Goal: Task Accomplishment & Management: Use online tool/utility

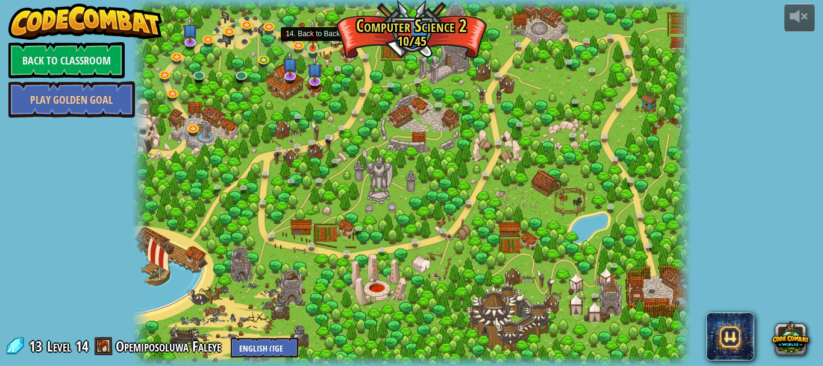
click at [307, 48] on img at bounding box center [313, 34] width 13 height 30
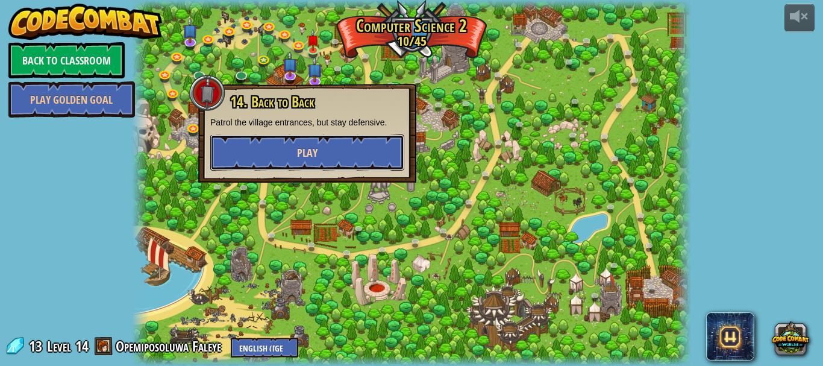
click at [290, 150] on button "Play" at bounding box center [307, 152] width 194 height 36
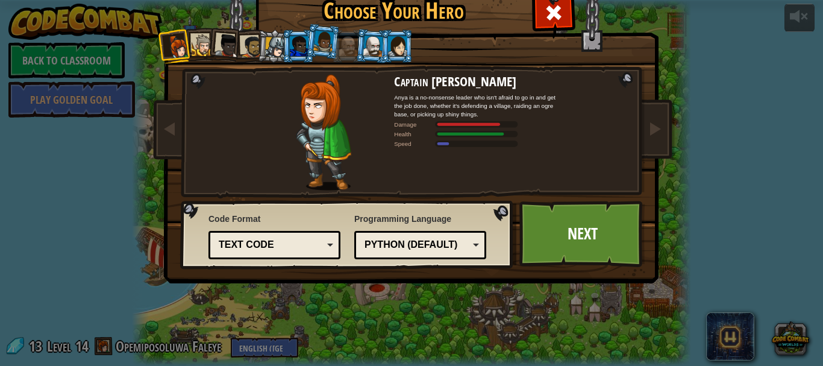
click at [393, 40] on div at bounding box center [397, 45] width 19 height 19
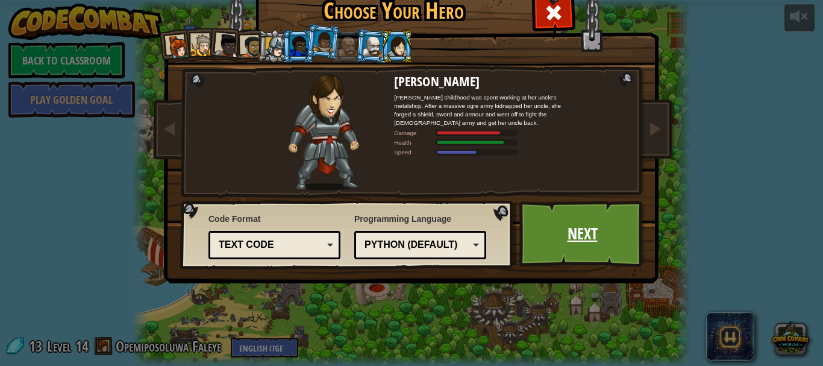
click at [549, 236] on link "Next" at bounding box center [582, 234] width 126 height 66
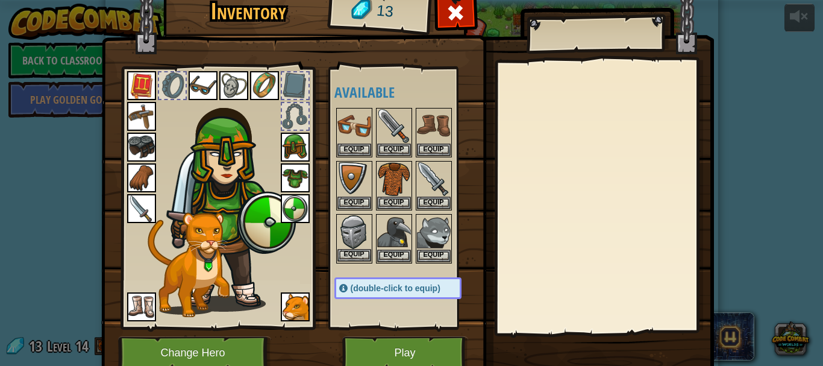
click at [357, 246] on img at bounding box center [354, 232] width 34 height 34
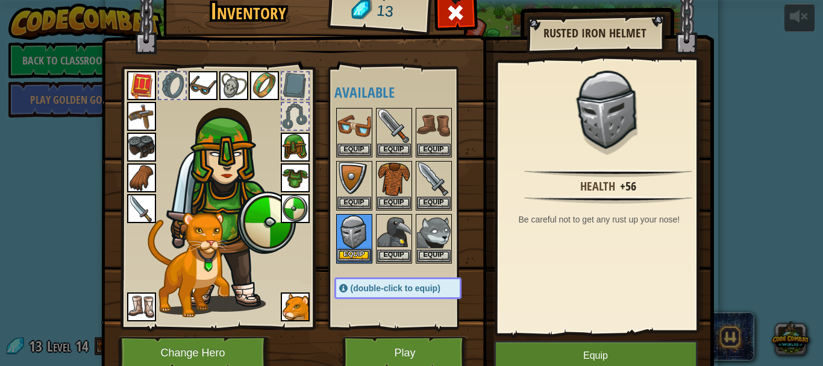
click at [357, 246] on img at bounding box center [354, 232] width 34 height 34
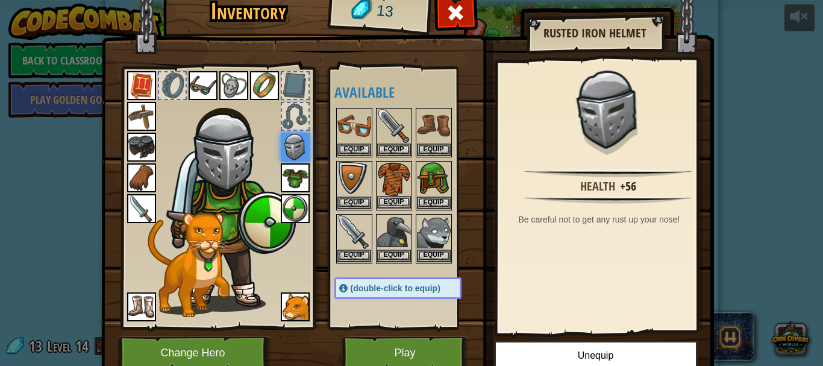
click at [397, 175] on img at bounding box center [394, 179] width 34 height 34
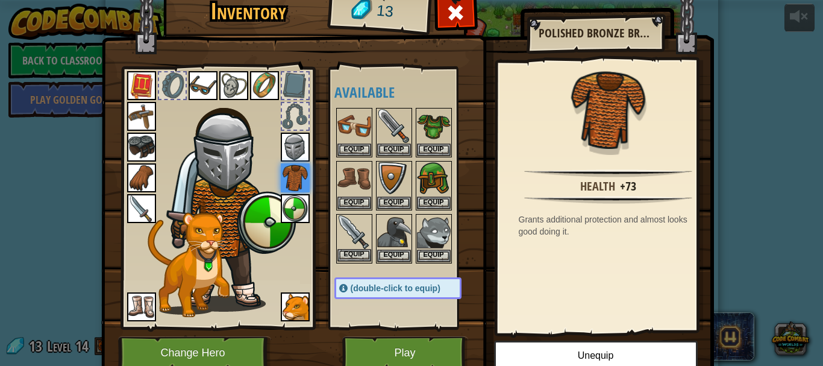
click at [354, 237] on img at bounding box center [354, 232] width 34 height 34
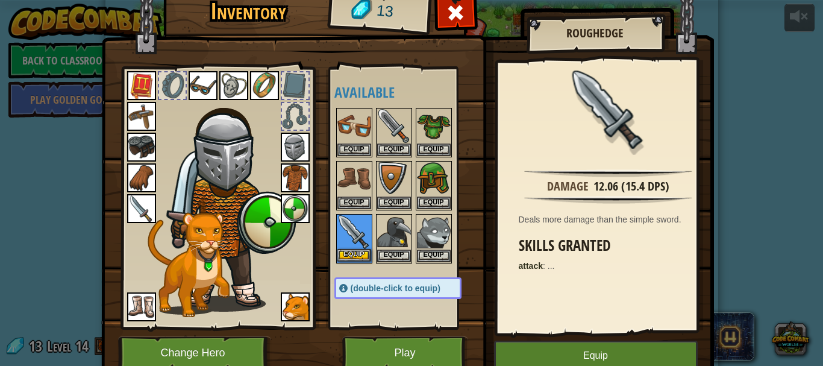
click at [354, 237] on img at bounding box center [354, 232] width 34 height 34
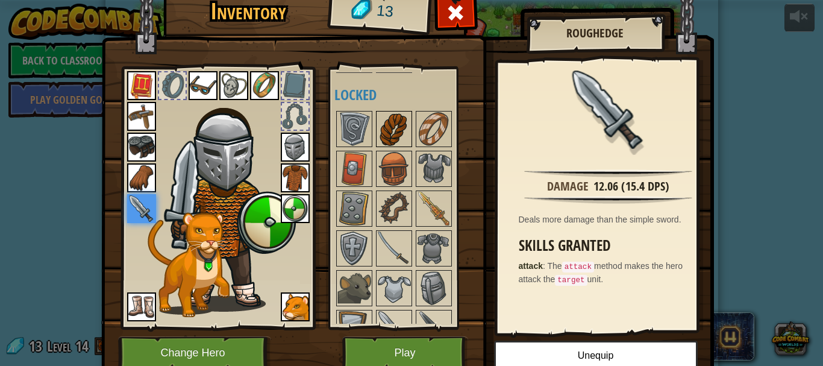
scroll to position [343, 0]
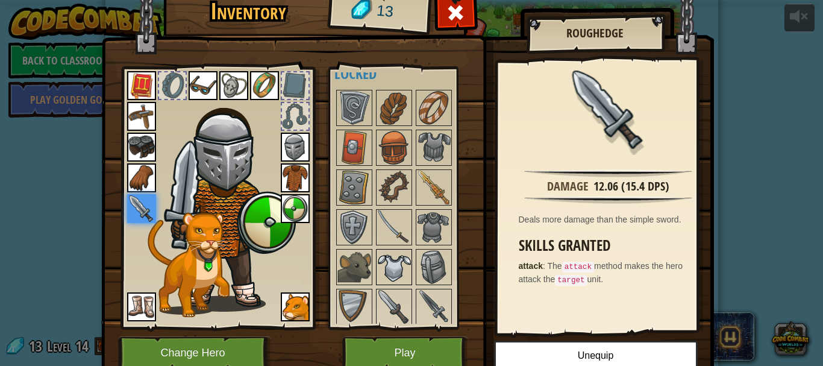
click at [386, 263] on img at bounding box center [394, 267] width 34 height 34
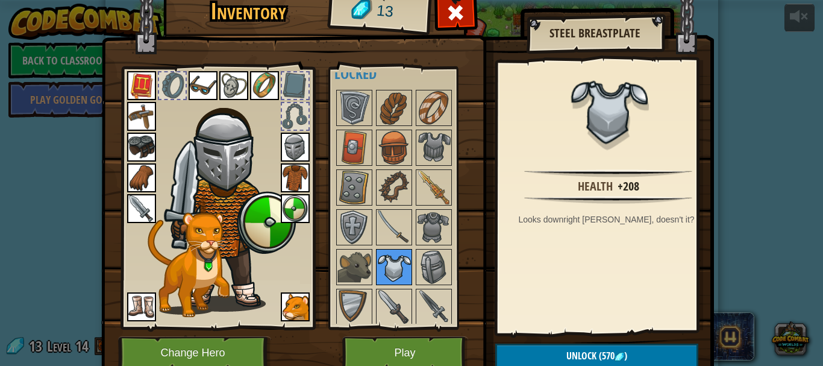
click at [386, 263] on img at bounding box center [394, 267] width 34 height 34
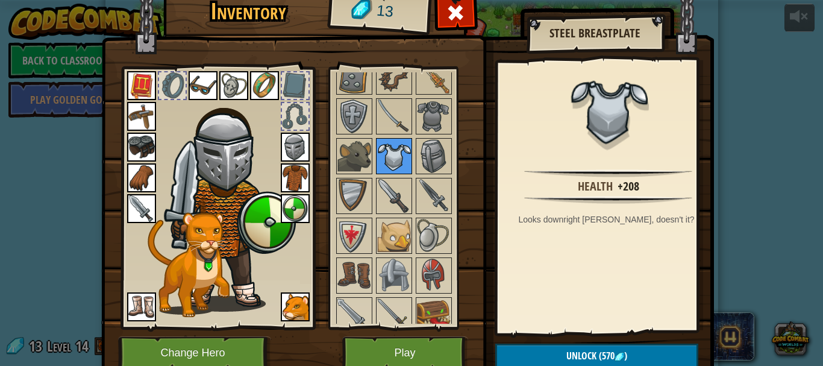
scroll to position [454, 0]
click at [388, 351] on button "Play" at bounding box center [405, 352] width 126 height 33
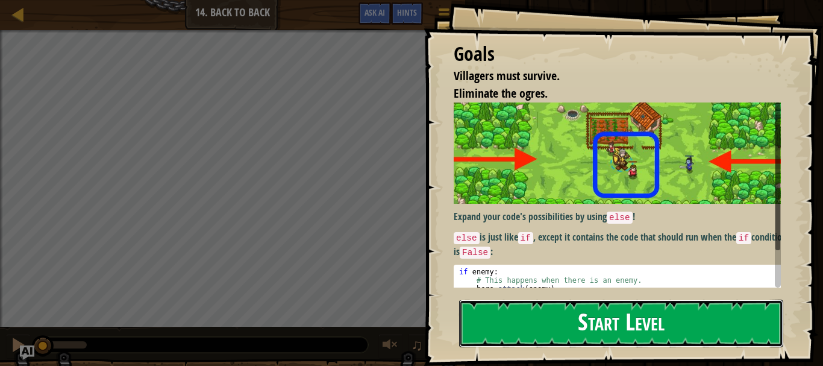
click at [549, 324] on button "Start Level" at bounding box center [621, 323] width 324 height 48
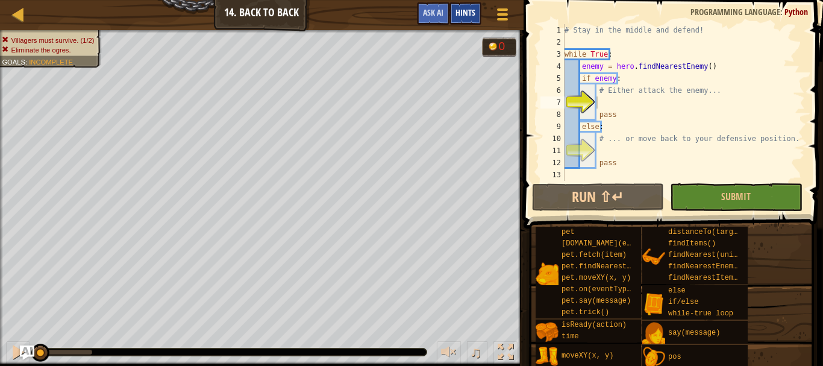
click at [476, 23] on div "Hints" at bounding box center [465, 13] width 32 height 22
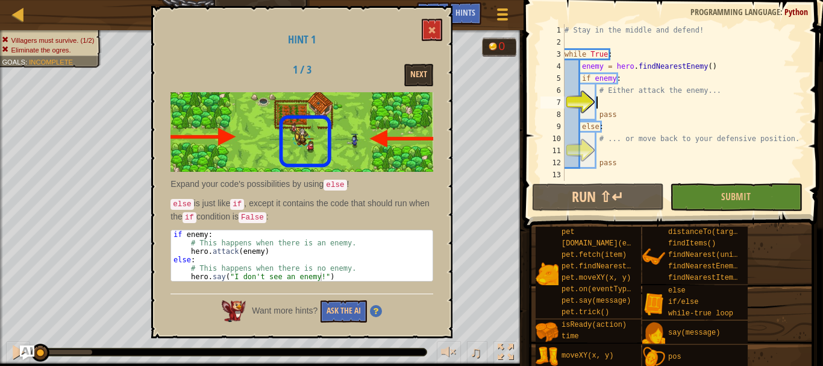
scroll to position [5, 2]
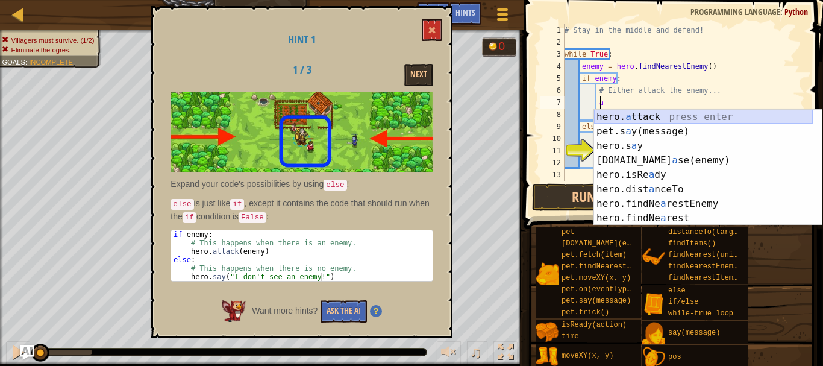
click at [609, 110] on div "hero. a ttack press enter pet.s a y(message) press enter hero.s a y press enter…" at bounding box center [703, 182] width 219 height 145
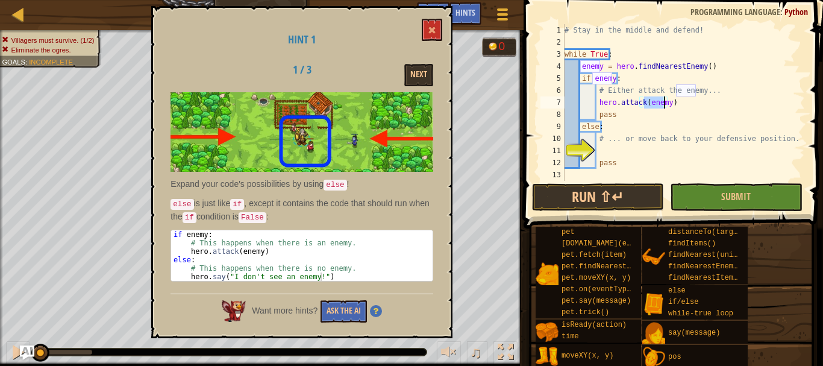
scroll to position [5, 7]
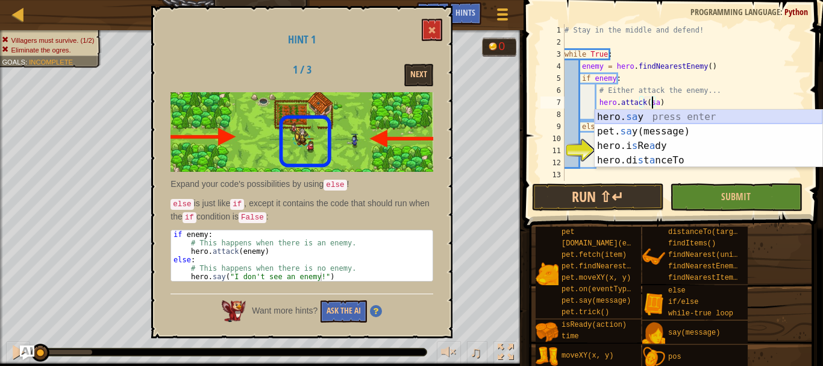
click at [624, 120] on div "hero. sa y press enter pet. sa y(message) press enter hero.i s Re a dy press en…" at bounding box center [708, 153] width 228 height 87
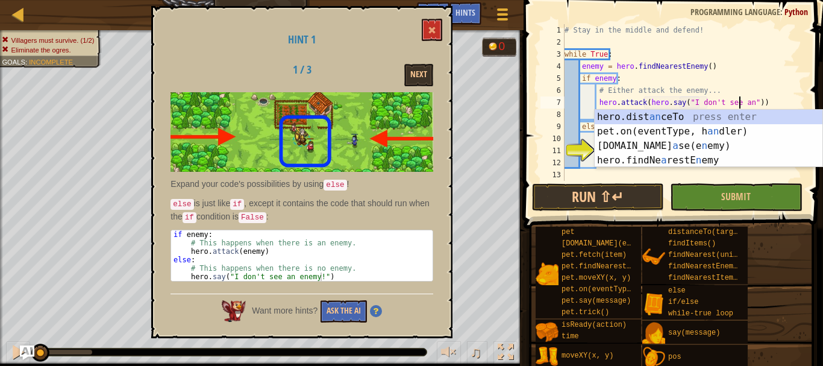
scroll to position [5, 14]
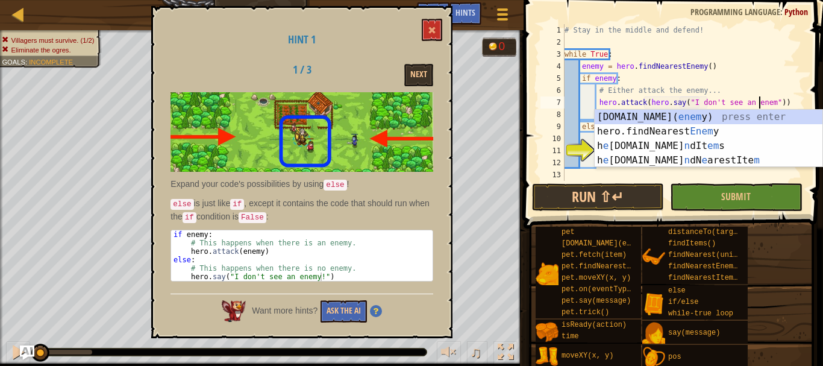
type textarea "hero.attack(hero.say("I don't see an enemy"))"
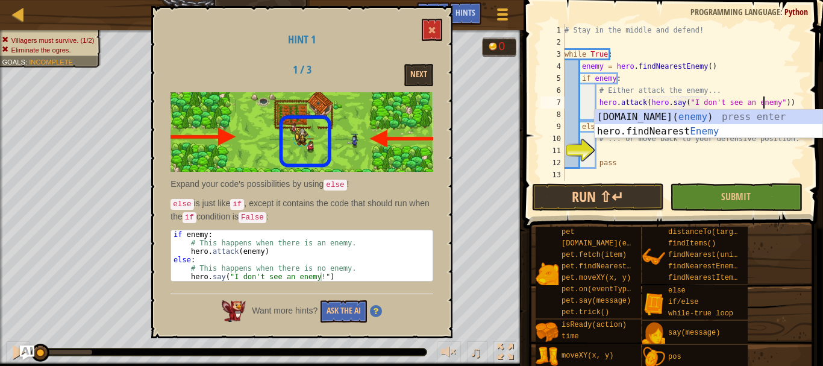
scroll to position [5, 16]
click at [663, 170] on div "# Stay in the middle and defend! while True : enemy = hero . findNearestEnemy (…" at bounding box center [683, 114] width 243 height 181
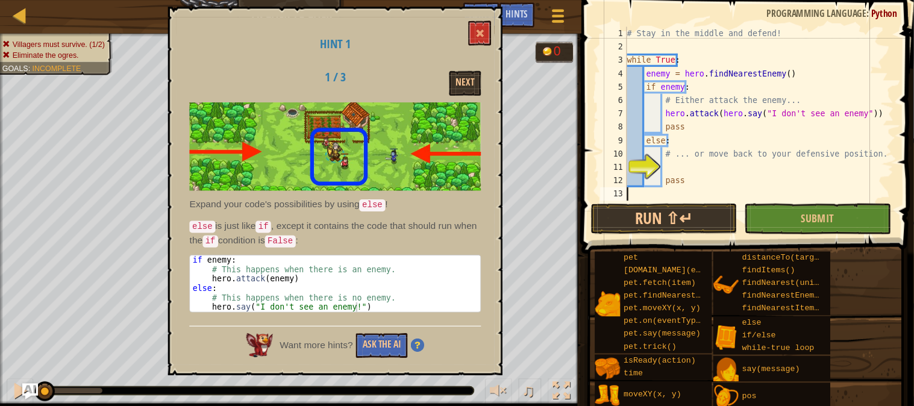
scroll to position [5, 0]
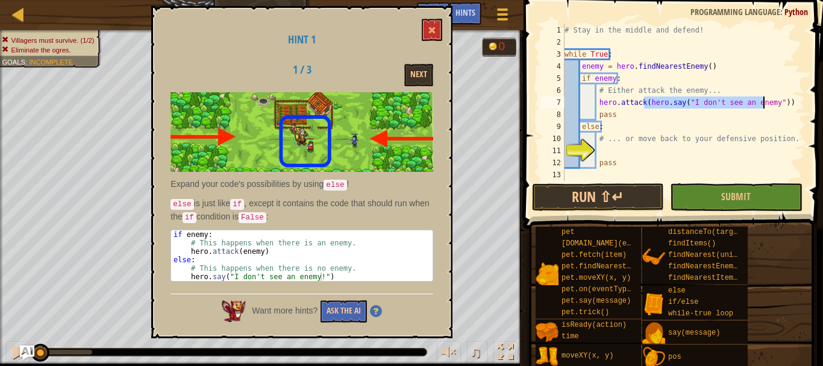
drag, startPoint x: 644, startPoint y: 103, endPoint x: 761, endPoint y: 105, distance: 117.5
click at [761, 105] on div "# Stay in the middle and defend! while True : enemy = hero . findNearestEnemy (…" at bounding box center [683, 114] width 243 height 181
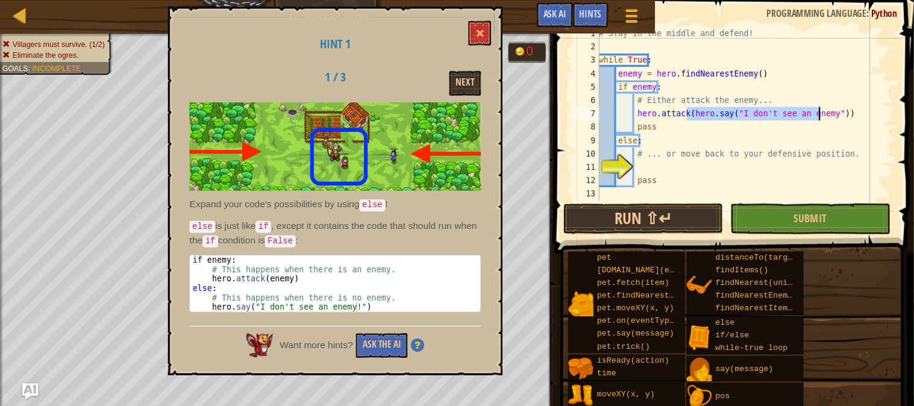
scroll to position [5, 0]
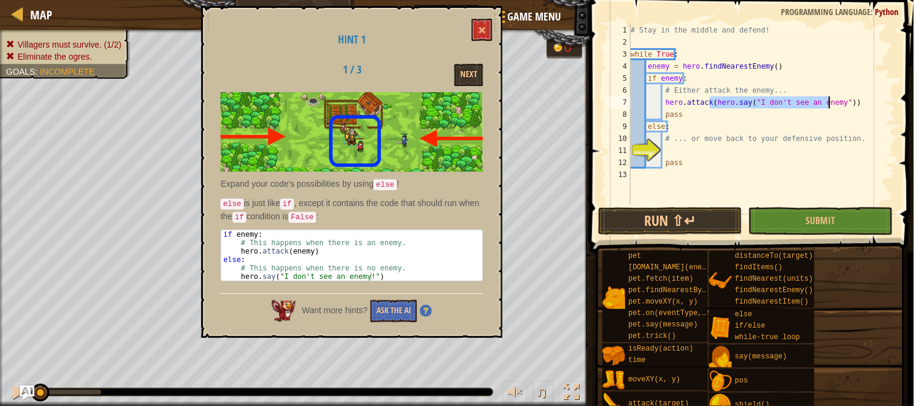
click at [740, 117] on div "# Stay in the middle and defend! while True : enemy = hero . findNearestEnemy (…" at bounding box center [761, 126] width 267 height 205
drag, startPoint x: 708, startPoint y: 104, endPoint x: 717, endPoint y: 104, distance: 9.0
click at [717, 104] on div "# Stay in the middle and defend! while True : enemy = hero . findNearestEnemy (…" at bounding box center [761, 126] width 267 height 205
click at [714, 123] on div "# Stay in the middle and defend! while True : enemy = hero . findNearestEnemy (…" at bounding box center [761, 126] width 267 height 205
drag, startPoint x: 709, startPoint y: 102, endPoint x: 836, endPoint y: 97, distance: 126.6
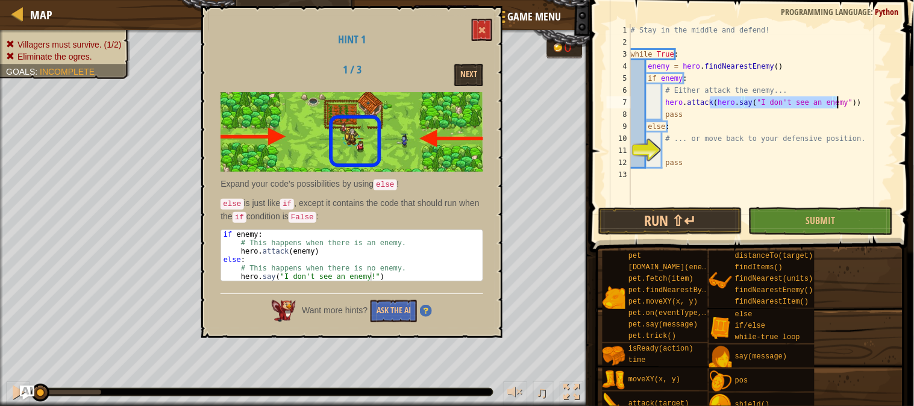
click at [822, 97] on div "# Stay in the middle and defend! while True : enemy = hero . findNearestEnemy (…" at bounding box center [761, 126] width 267 height 205
type textarea "hero.attack(hero.say("I don't see an enemy"))"
click at [669, 148] on div "# Stay in the middle and defend! while True : enemy = hero . findNearestEnemy (…" at bounding box center [761, 126] width 267 height 205
paste textarea "hero.say("I don't see an enemy")"
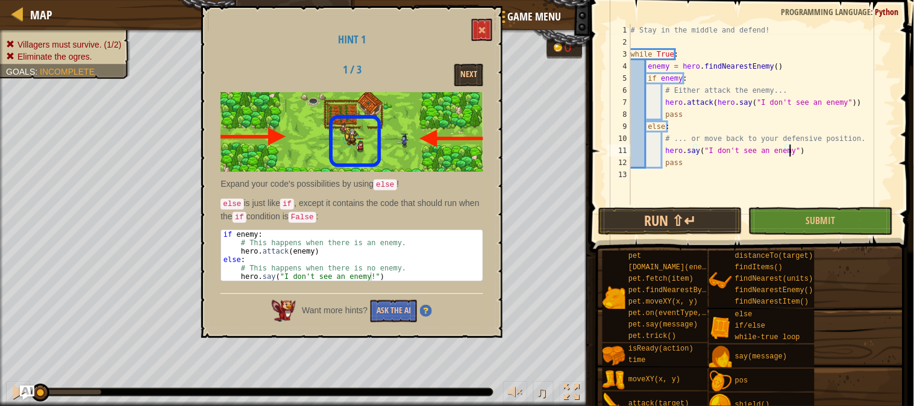
click at [822, 95] on div "# Stay in the middle and defend! while True : enemy = hero . findNearestEnemy (…" at bounding box center [761, 126] width 267 height 205
click at [822, 101] on div "# Stay in the middle and defend! while True : enemy = hero . findNearestEnemy (…" at bounding box center [761, 126] width 267 height 205
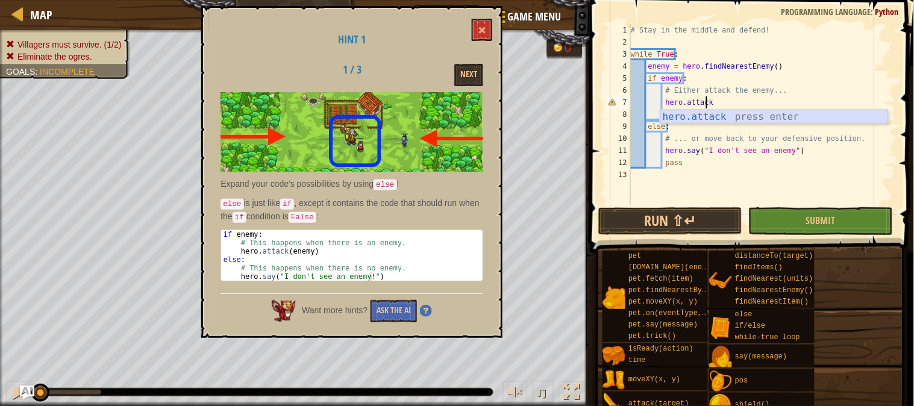
click at [822, 116] on div "hero.attack press enter" at bounding box center [774, 131] width 228 height 43
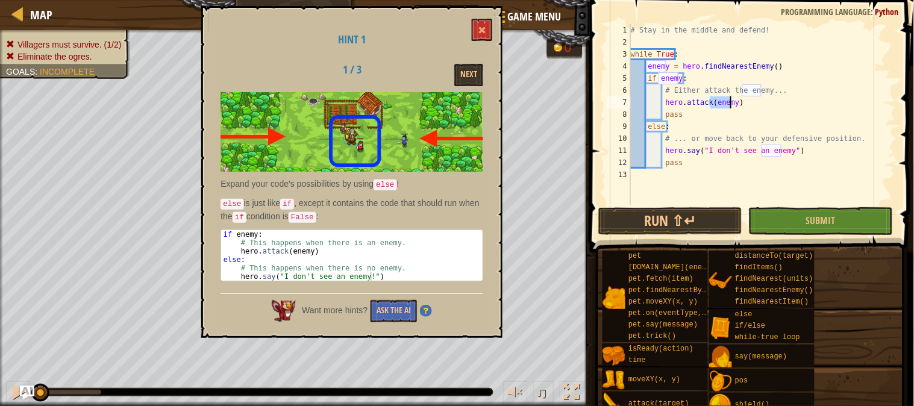
click at [806, 117] on div "# Stay in the middle and defend! while True : enemy = hero . findNearestEnemy (…" at bounding box center [761, 126] width 267 height 205
type textarea "pass"
click at [465, 67] on button "Next" at bounding box center [468, 75] width 29 height 22
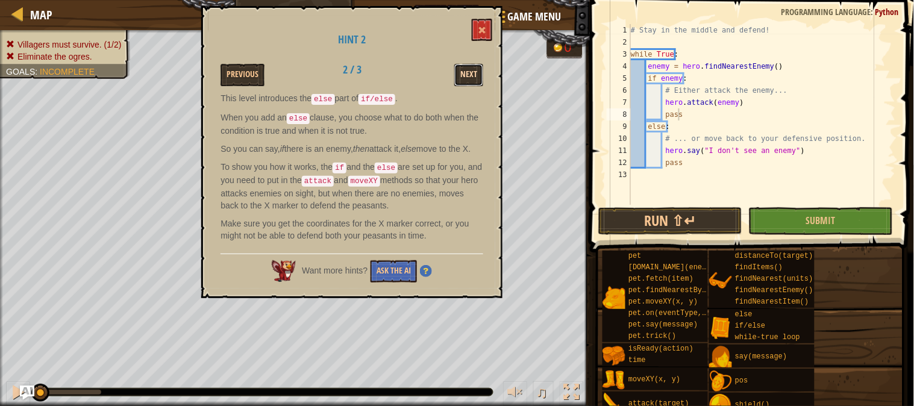
click at [464, 73] on button "Next" at bounding box center [468, 75] width 29 height 22
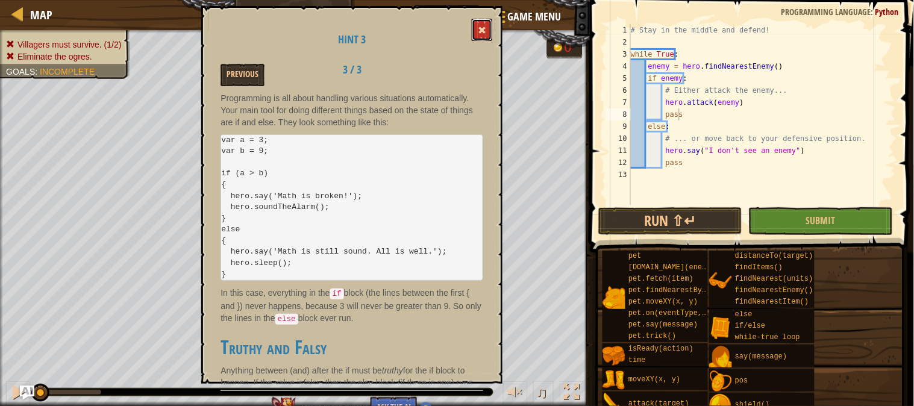
click at [481, 31] on span at bounding box center [482, 30] width 8 height 8
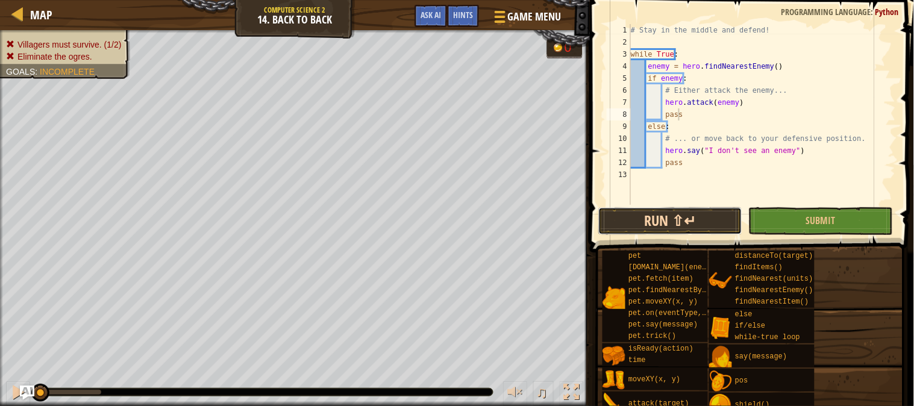
click at [716, 217] on button "Run ⇧↵" at bounding box center [670, 221] width 144 height 28
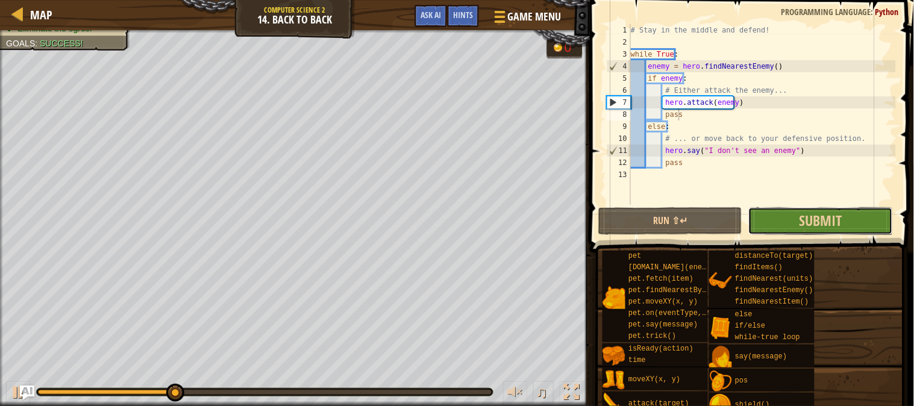
click at [822, 212] on button "Submit" at bounding box center [820, 221] width 144 height 28
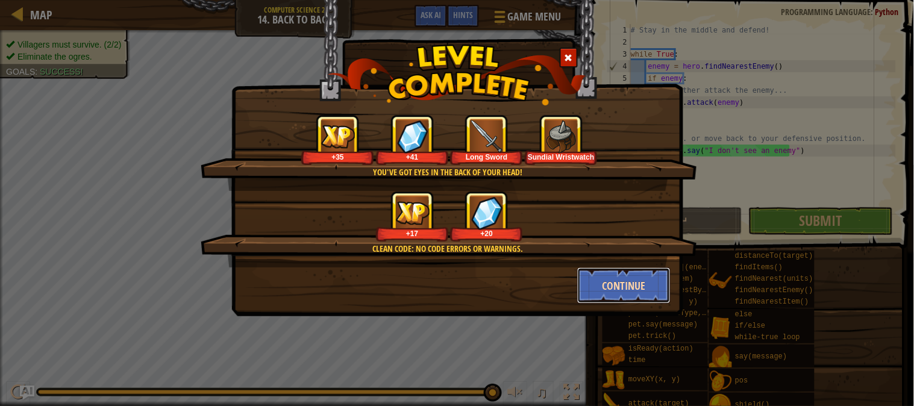
click at [616, 278] on button "Continue" at bounding box center [623, 285] width 93 height 36
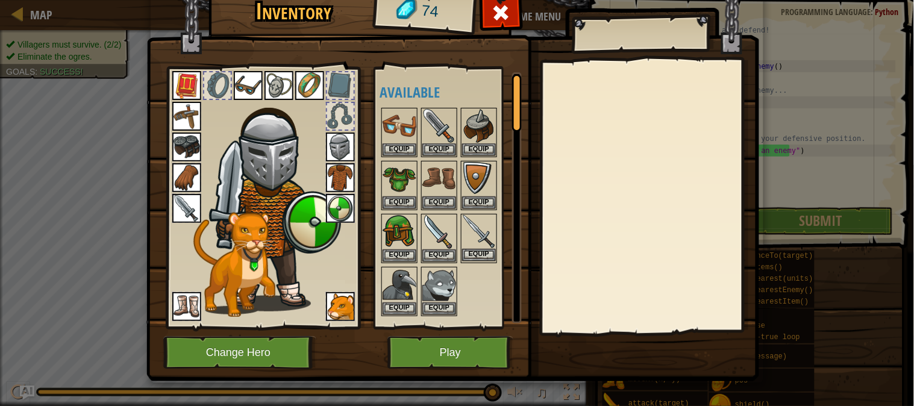
click at [471, 229] on img at bounding box center [479, 232] width 34 height 34
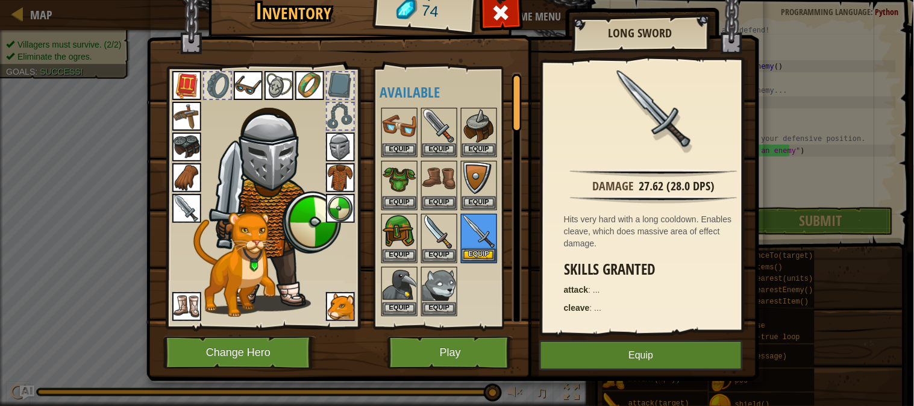
click at [471, 229] on img at bounding box center [479, 232] width 34 height 34
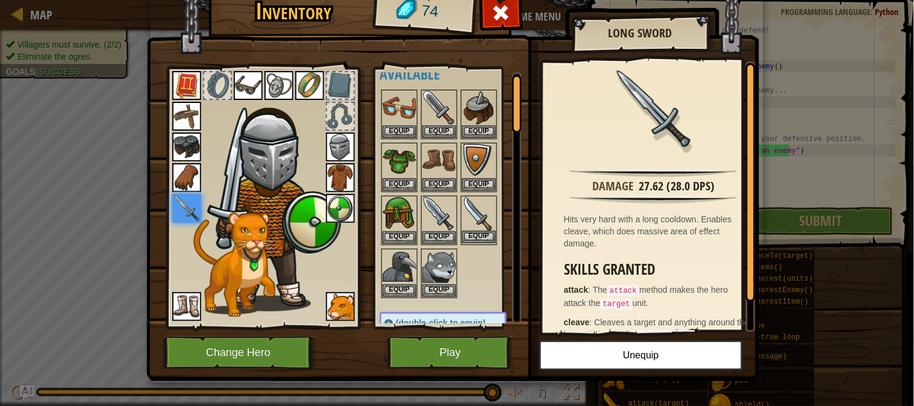
scroll to position [0, 0]
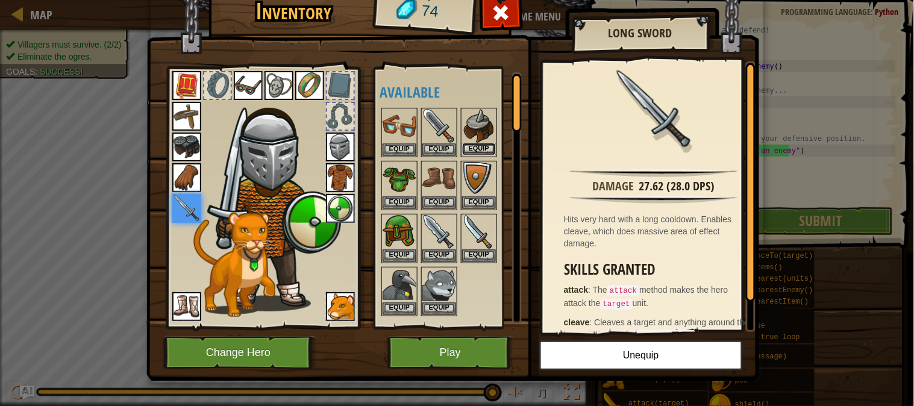
click at [470, 147] on button "Equip" at bounding box center [479, 149] width 34 height 13
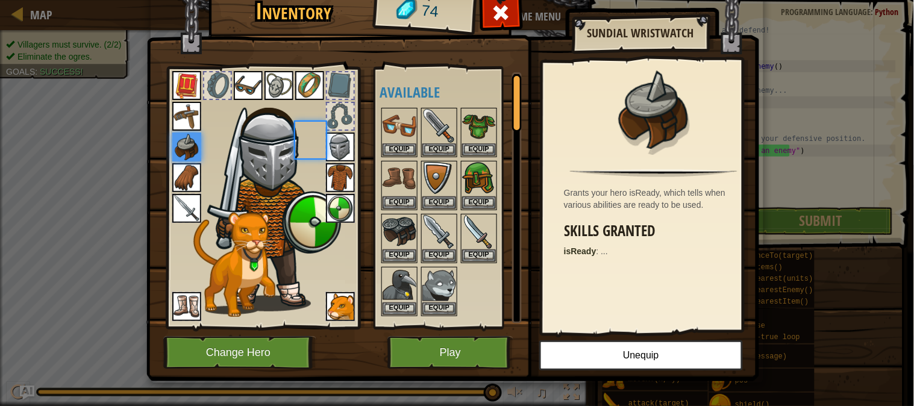
click at [470, 1] on body "Map Computer Science 2 14. Back to Back Game Menu Done Hints Ask AI 1 ההההההההה…" at bounding box center [457, 0] width 914 height 1
click at [404, 240] on img at bounding box center [399, 232] width 34 height 34
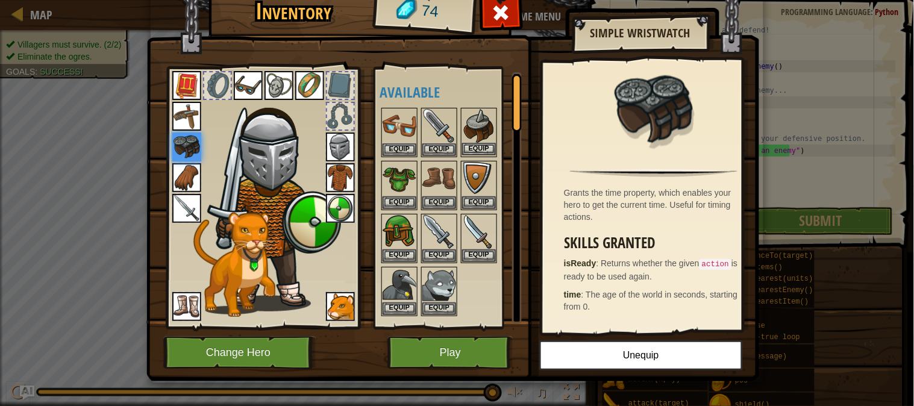
click at [477, 130] on img at bounding box center [479, 126] width 34 height 34
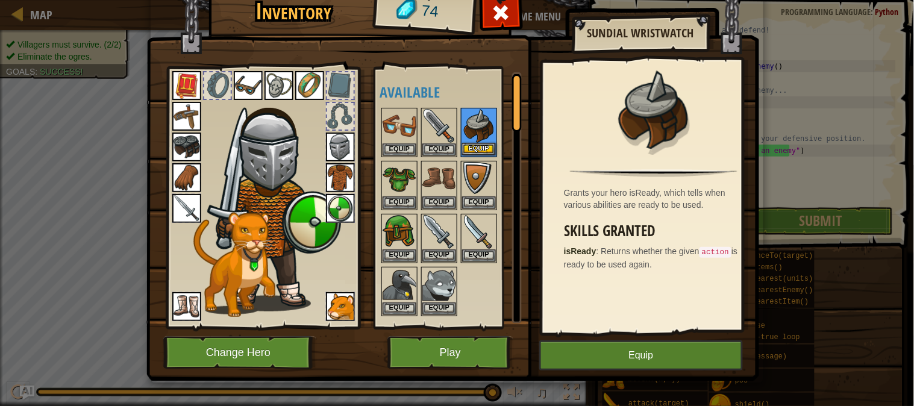
click at [477, 130] on img at bounding box center [479, 126] width 34 height 34
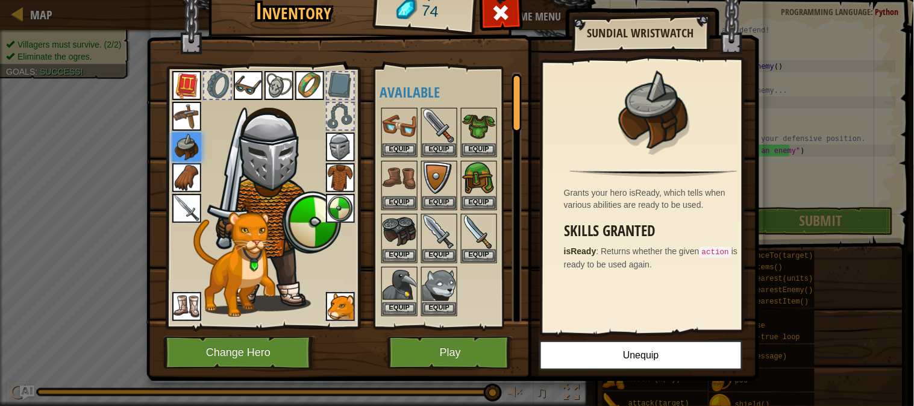
click at [336, 208] on img at bounding box center [340, 208] width 29 height 29
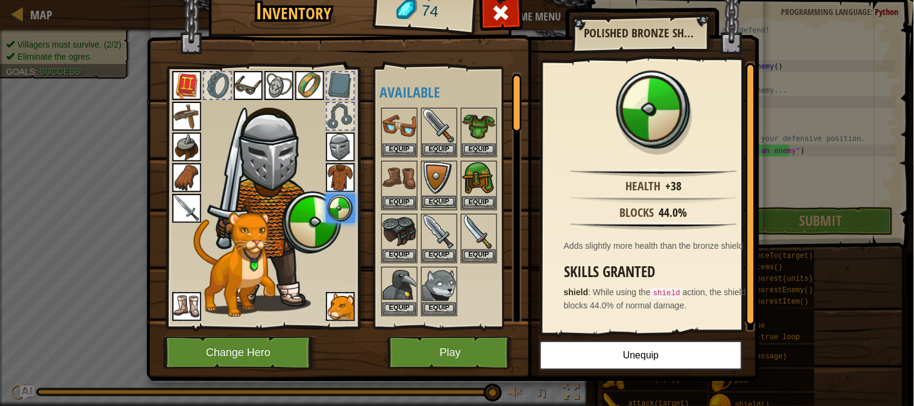
click at [440, 173] on img at bounding box center [439, 179] width 34 height 34
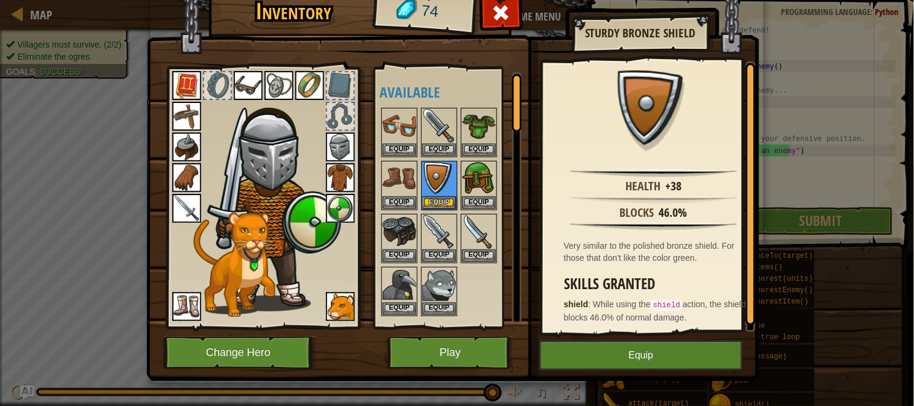
click at [300, 235] on img at bounding box center [275, 201] width 129 height 222
click at [330, 218] on img at bounding box center [340, 208] width 29 height 29
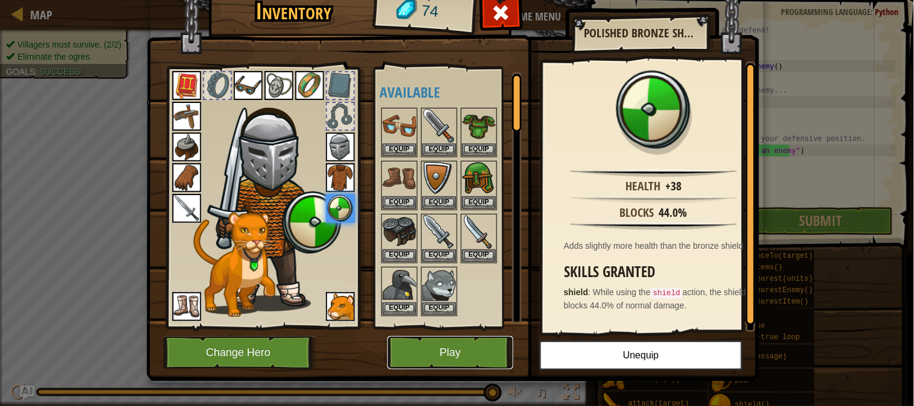
click at [444, 341] on button "Play" at bounding box center [450, 352] width 126 height 33
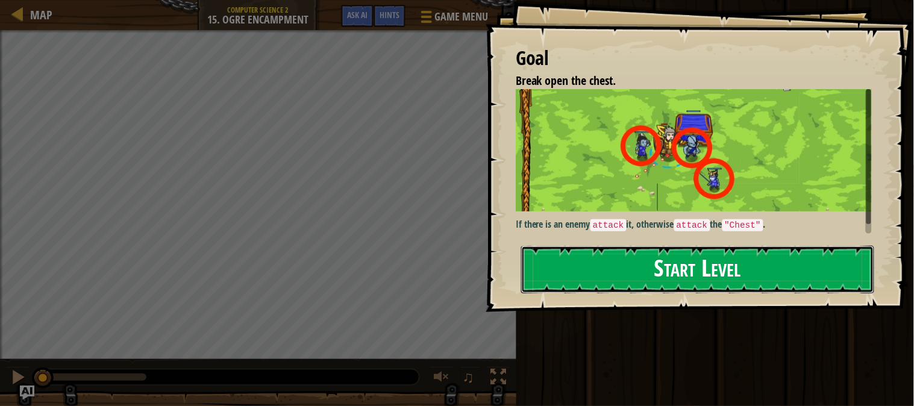
click at [559, 269] on button "Start Level" at bounding box center [697, 270] width 353 height 48
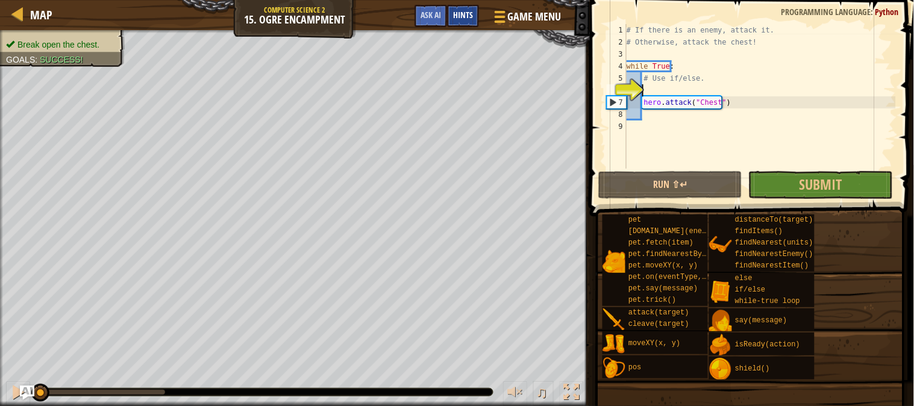
click at [455, 18] on span "Hints" at bounding box center [463, 14] width 20 height 11
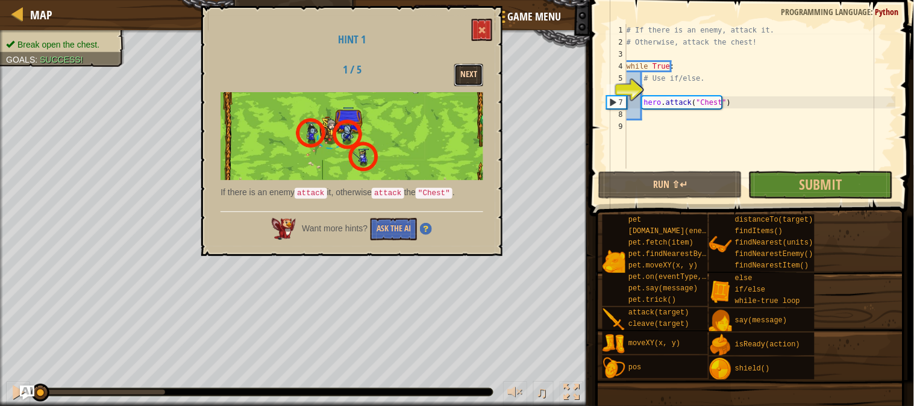
click at [477, 68] on button "Next" at bounding box center [468, 75] width 29 height 22
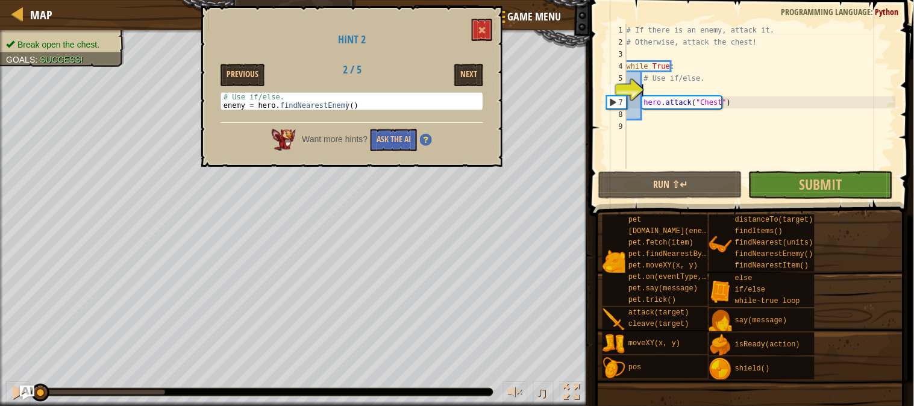
click at [649, 88] on div "# If there is an enemy, attack it. # Otherwise, attack the chest! while True : …" at bounding box center [760, 108] width 272 height 169
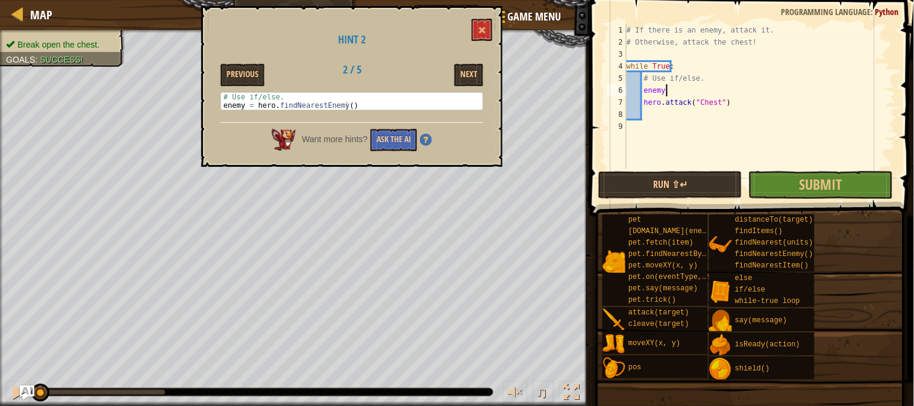
scroll to position [5, 2]
click at [678, 91] on div "# If there is an enemy, attack it. # Otherwise, attack the chest! while True : …" at bounding box center [760, 108] width 272 height 169
click at [665, 90] on div "# If there is an enemy, attack it. # Otherwise, attack the chest! while True : …" at bounding box center [760, 108] width 272 height 169
click at [694, 95] on div "# If there is an enemy, attack it. # Otherwise, attack the chest! while True : …" at bounding box center [760, 108] width 272 height 169
click at [689, 92] on div "# If there is an enemy, attack it. # Otherwise, attack the chest! while True : …" at bounding box center [760, 108] width 272 height 169
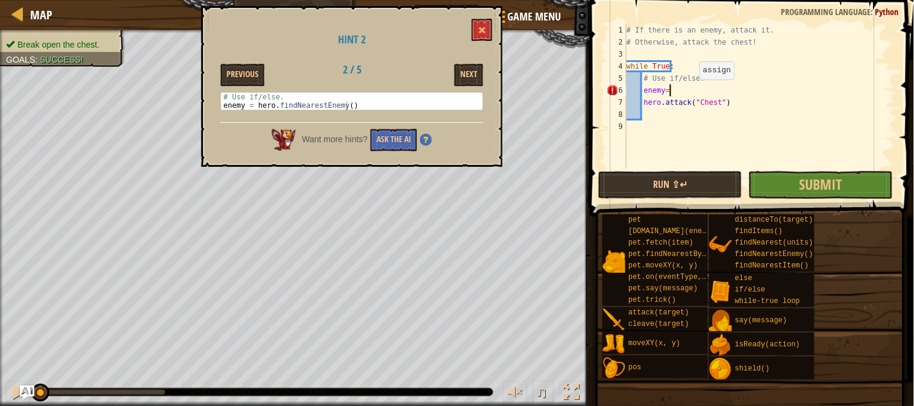
type textarea "enemy= h"
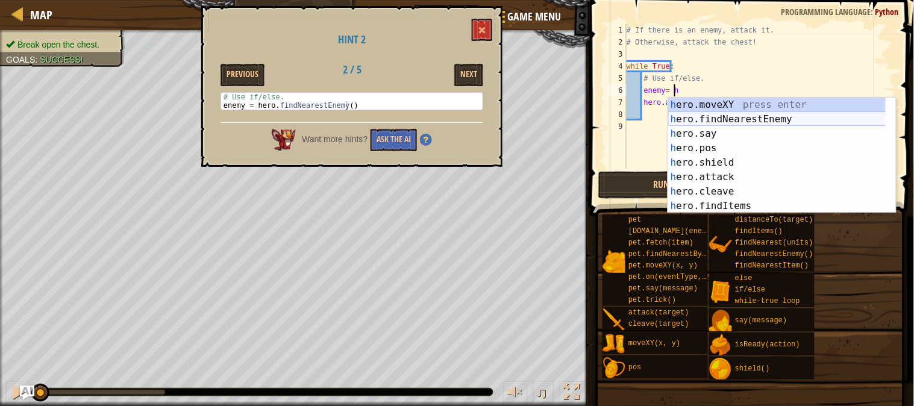
click at [702, 117] on div "h ero.moveXY press enter h ero.findNearestEnemy press enter h ero.say press ent…" at bounding box center [782, 170] width 228 height 145
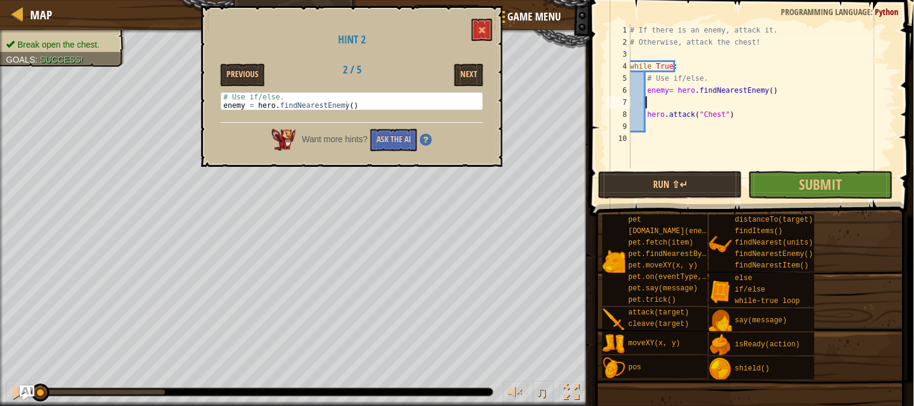
scroll to position [5, 1]
click at [469, 71] on button "Next" at bounding box center [468, 75] width 29 height 22
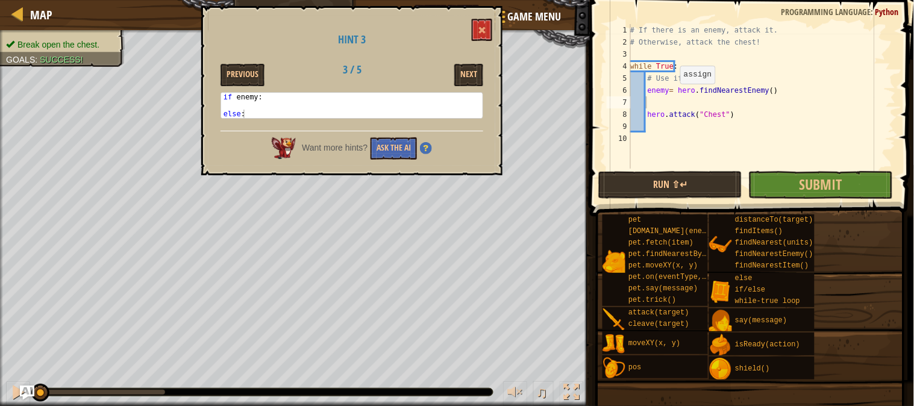
type textarea "enemy= hero.findNearestEnemy()"
click at [673, 95] on div "# If there is an enemy, attack it. # Otherwise, attack the chest! while True : …" at bounding box center [762, 108] width 268 height 169
click at [658, 104] on div "# If there is an enemy, attack it. # Otherwise, attack the chest! while True : …" at bounding box center [762, 108] width 268 height 169
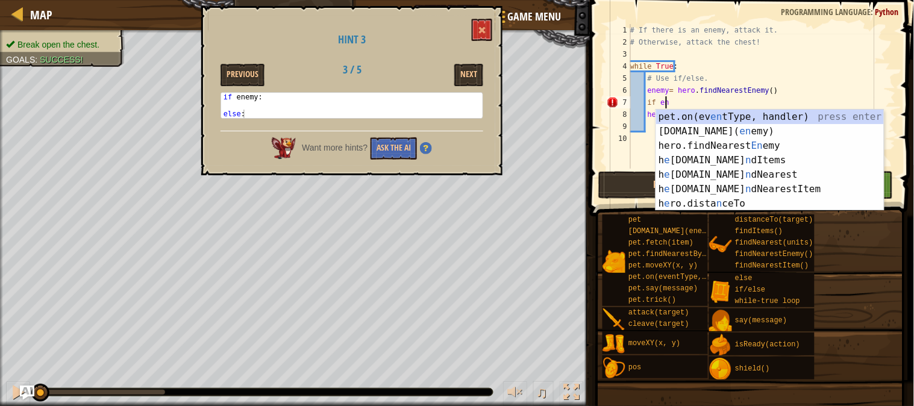
scroll to position [5, 2]
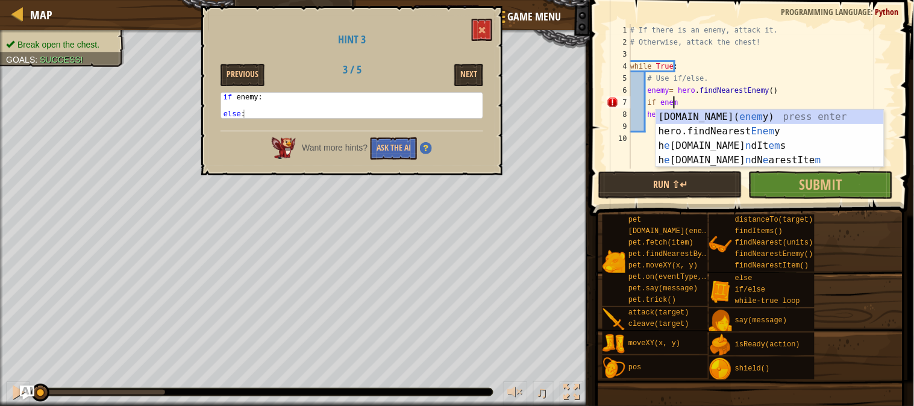
type textarea "if enemy"
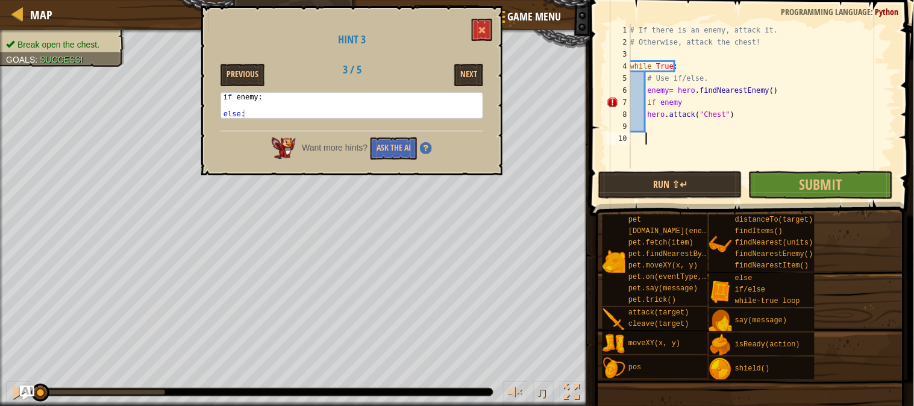
click at [652, 136] on div "# If there is an enemy, attack it. # Otherwise, attack the chest! while True : …" at bounding box center [762, 108] width 268 height 169
click at [690, 101] on div "# If there is an enemy, attack it. # Otherwise, attack the chest! while True : …" at bounding box center [762, 108] width 268 height 169
click at [464, 76] on button "Next" at bounding box center [468, 75] width 29 height 22
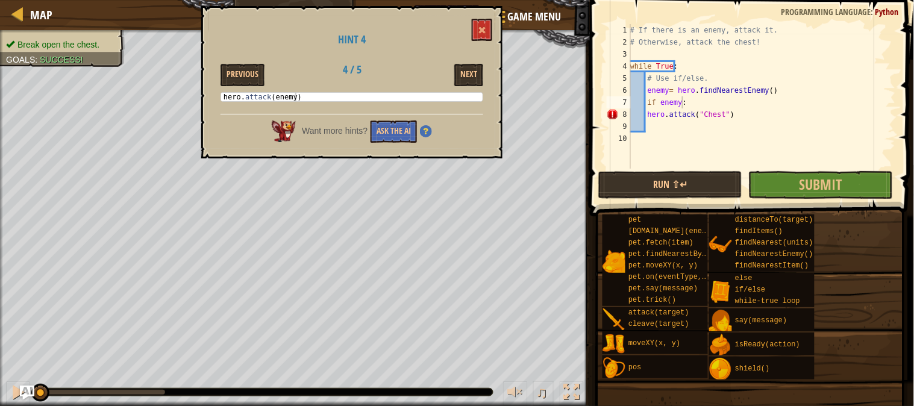
click at [718, 113] on div "# If there is an enemy, attack it. # Otherwise, attack the chest! while True : …" at bounding box center [762, 108] width 268 height 169
click at [472, 73] on button "Next" at bounding box center [468, 75] width 29 height 22
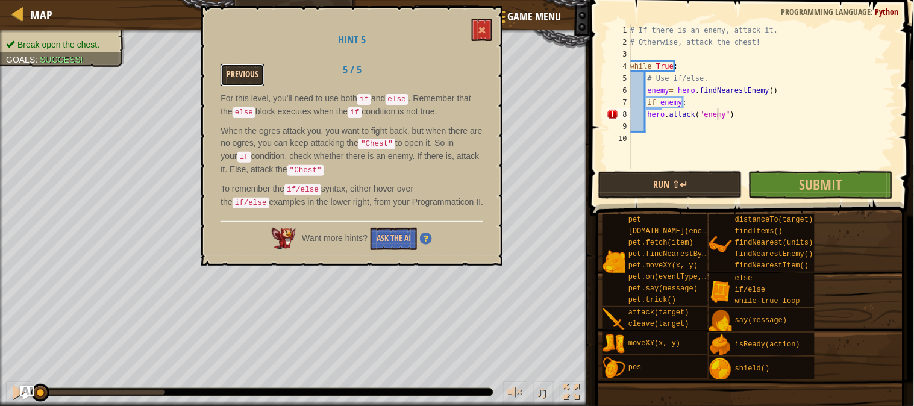
click at [237, 75] on button "Previous" at bounding box center [242, 75] width 44 height 22
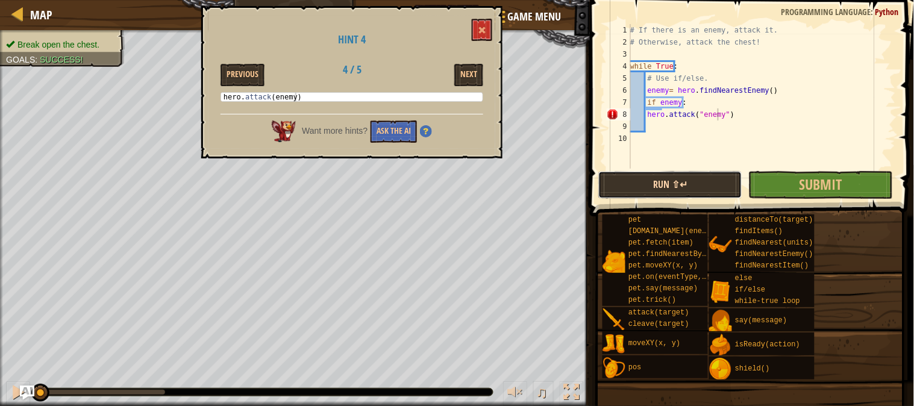
click at [726, 182] on button "Run ⇧↵" at bounding box center [670, 185] width 144 height 28
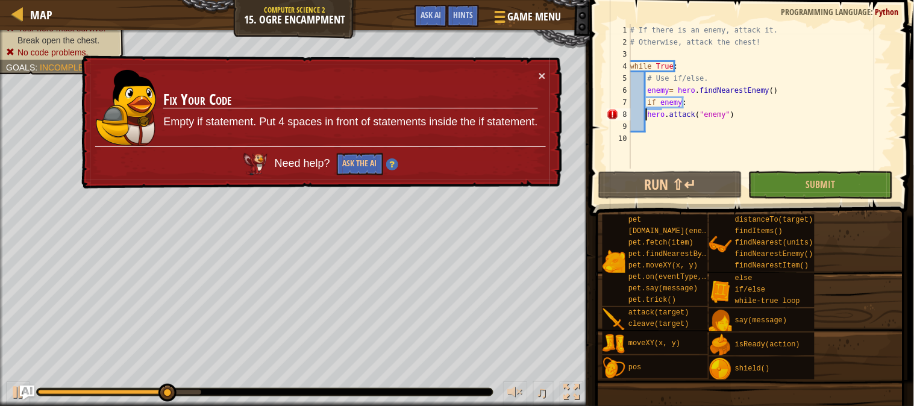
click at [645, 116] on div "# If there is an enemy, attack it. # Otherwise, attack the chest! while True : …" at bounding box center [762, 108] width 268 height 169
click at [538, 75] on button "×" at bounding box center [541, 75] width 7 height 13
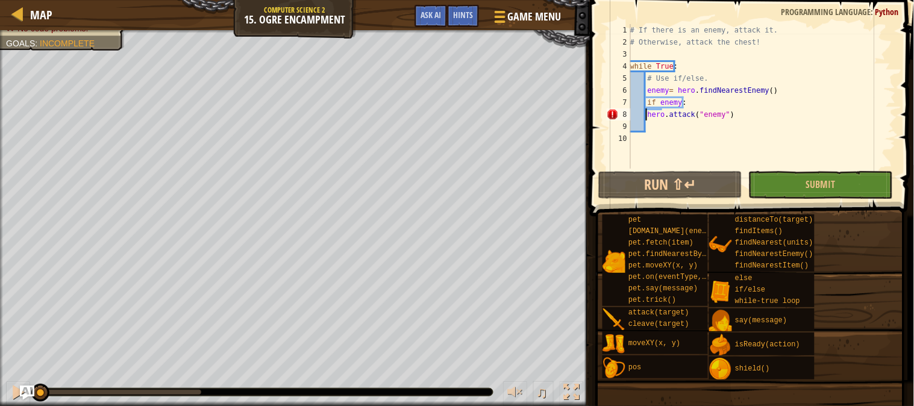
drag, startPoint x: 200, startPoint y: 391, endPoint x: 1, endPoint y: 387, distance: 198.8
click at [1, 365] on div "♫" at bounding box center [295, 389] width 590 height 36
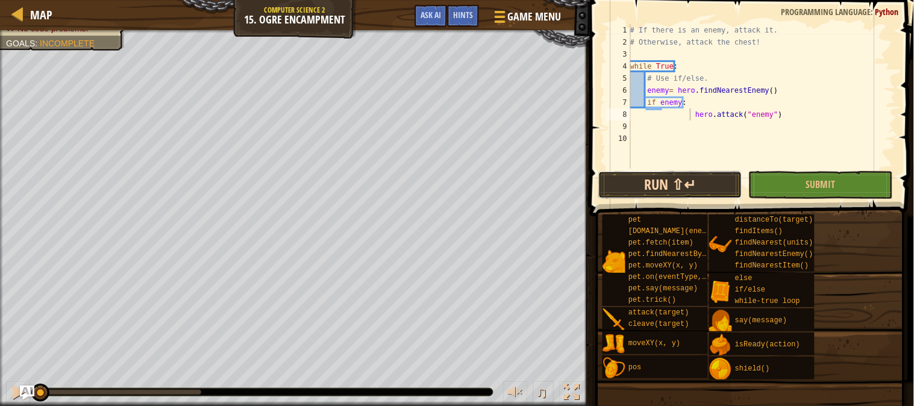
click at [685, 177] on button "Run ⇧↵" at bounding box center [670, 185] width 144 height 28
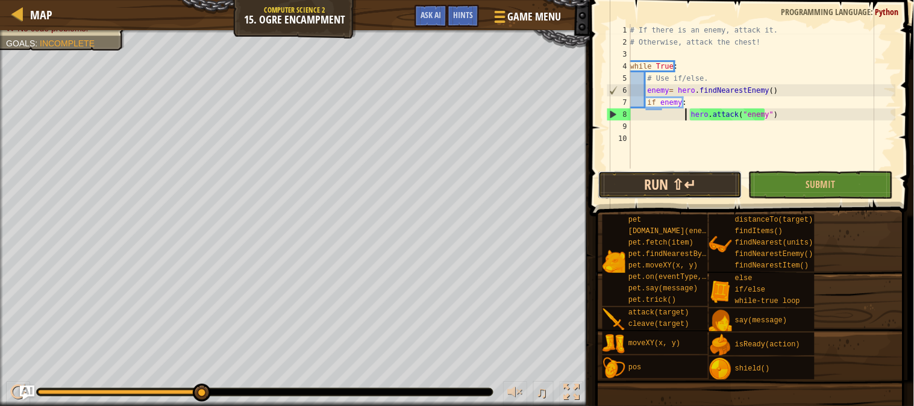
click at [676, 188] on button "Run ⇧↵" at bounding box center [670, 185] width 144 height 28
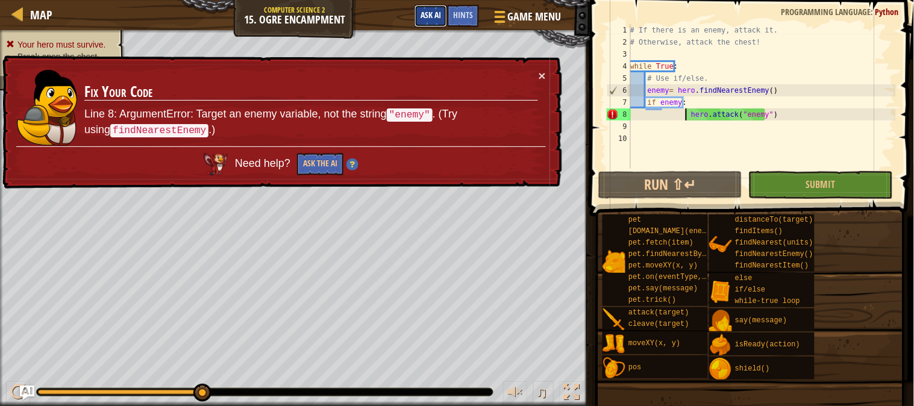
click at [424, 16] on span "Ask AI" at bounding box center [430, 14] width 20 height 11
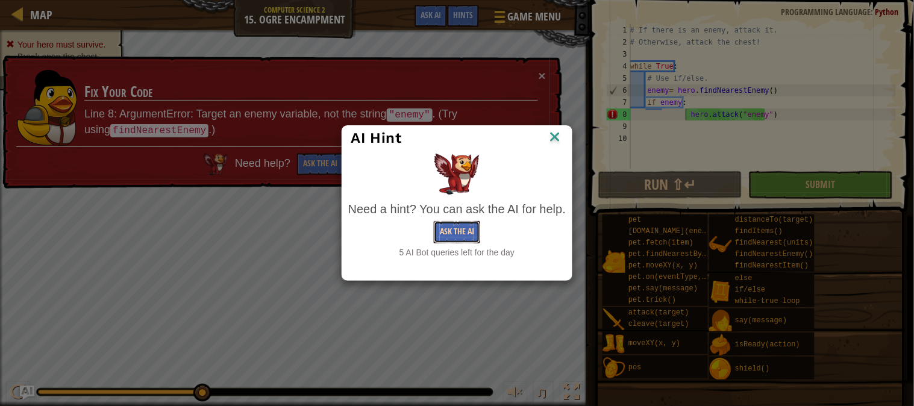
click at [457, 231] on button "Ask the AI" at bounding box center [457, 232] width 46 height 22
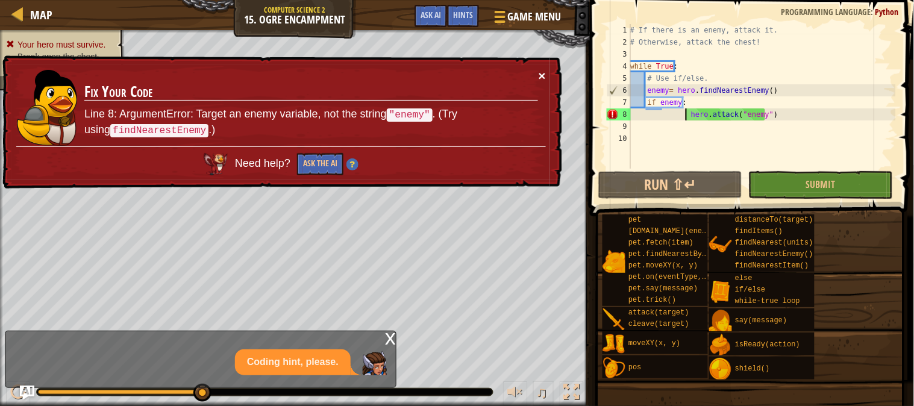
click at [538, 67] on button "×" at bounding box center [542, 72] width 8 height 13
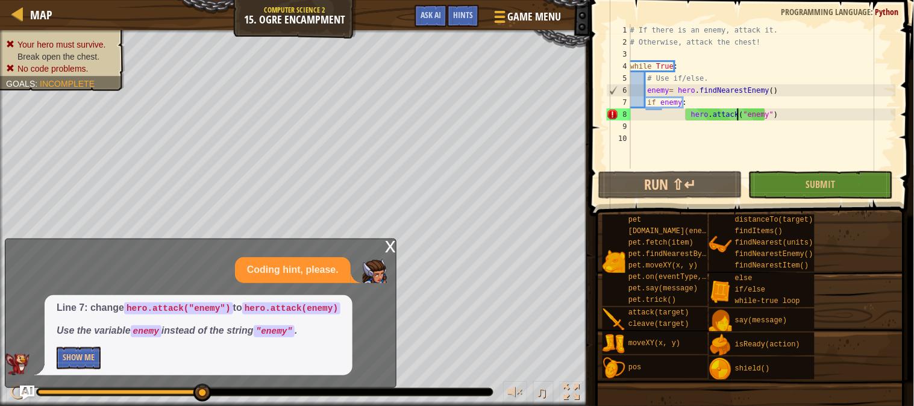
click at [738, 113] on div "# If there is an enemy, attack it. # Otherwise, attack the chest! while True : …" at bounding box center [762, 108] width 268 height 169
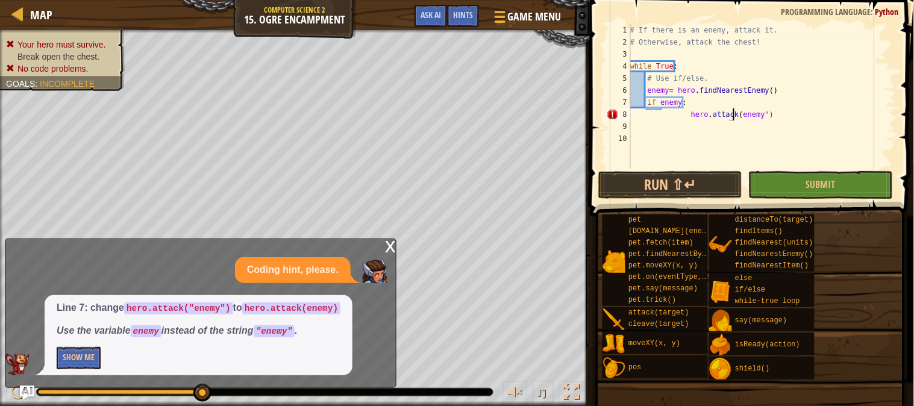
click at [756, 111] on div "# If there is an enemy, attack it. # Otherwise, attack the chest! while True : …" at bounding box center [762, 108] width 268 height 169
type textarea "hero.attack(enemy)"
click at [669, 142] on div "# If there is an enemy, attack it. # Otherwise, attack the chest! while True : …" at bounding box center [762, 108] width 268 height 169
click at [643, 185] on button "Run ⇧↵" at bounding box center [670, 185] width 144 height 28
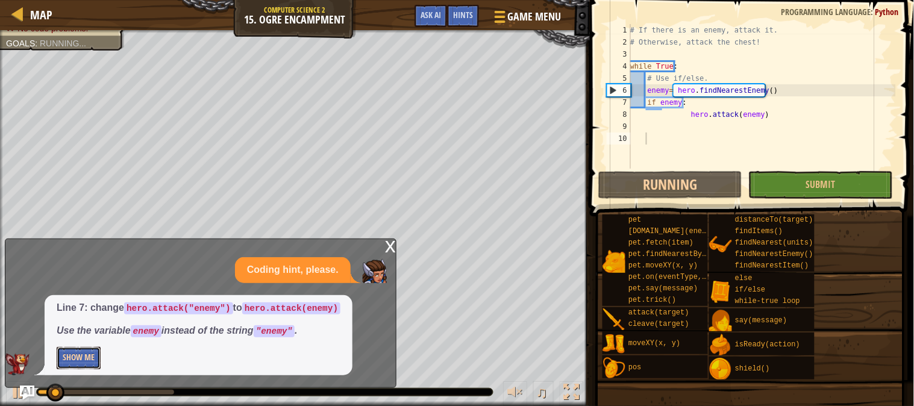
click at [92, 356] on button "Show Me" at bounding box center [79, 358] width 44 height 22
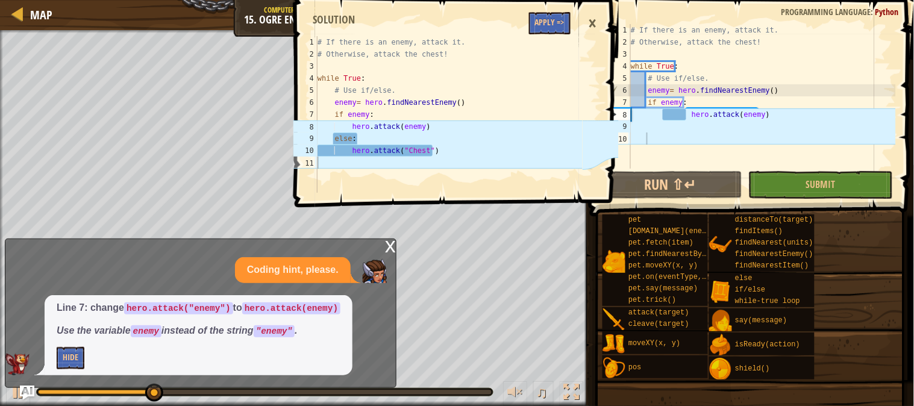
click at [591, 24] on div "×" at bounding box center [592, 24] width 20 height 28
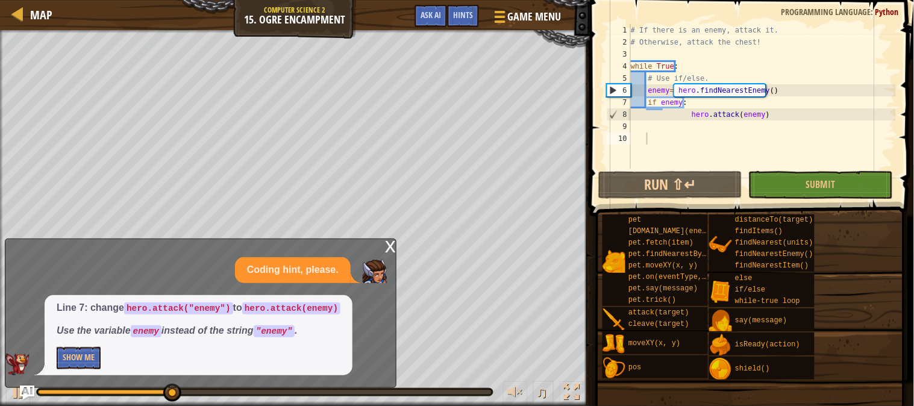
click at [387, 247] on div "x" at bounding box center [390, 245] width 11 height 12
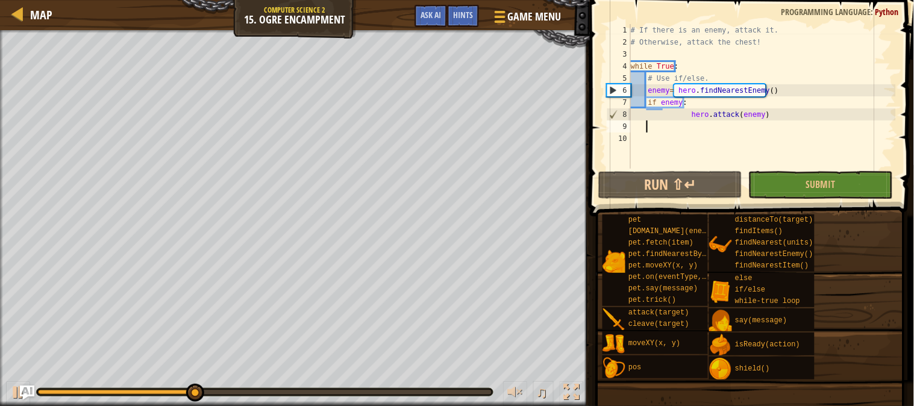
click at [646, 126] on div "# If there is an enemy, attack it. # Otherwise, attack the chest! while True : …" at bounding box center [761, 108] width 267 height 169
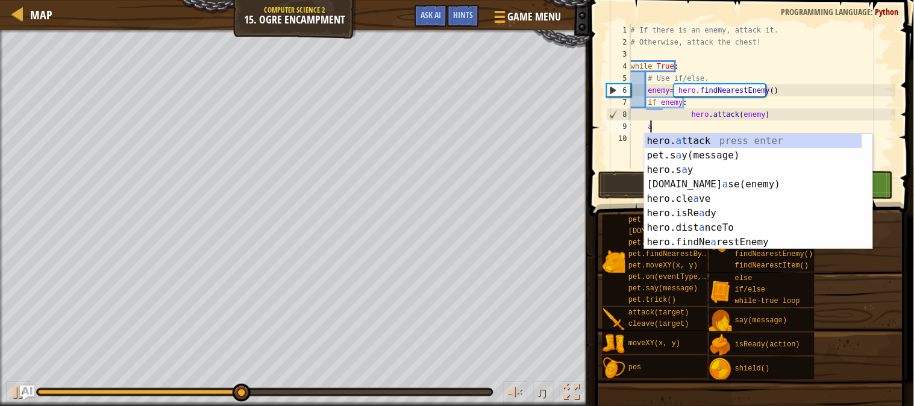
click at [687, 137] on div "hero. a ttack press enter pet.s a y(message) press enter hero.s a y press enter…" at bounding box center [758, 206] width 228 height 145
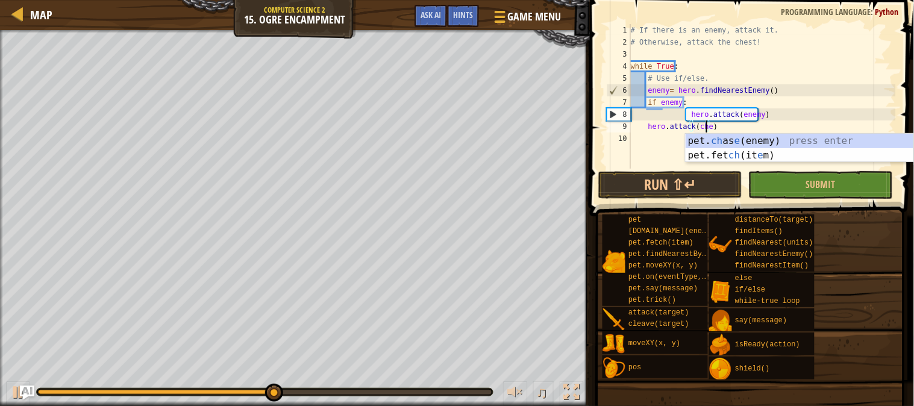
scroll to position [5, 6]
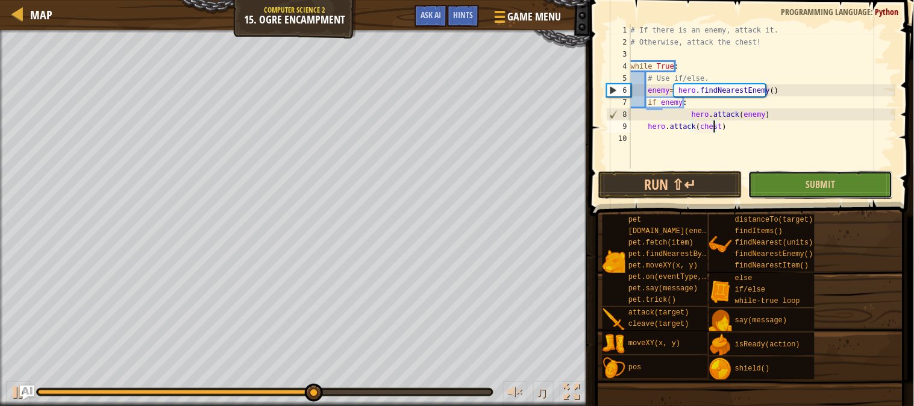
click at [781, 177] on button "Submit" at bounding box center [820, 185] width 144 height 28
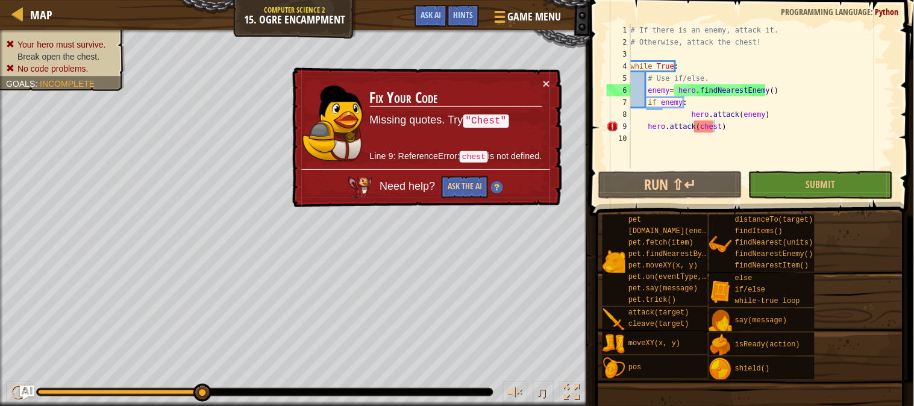
click at [696, 125] on div "# If there is an enemy, attack it. # Otherwise, attack the chest! while True : …" at bounding box center [761, 108] width 267 height 169
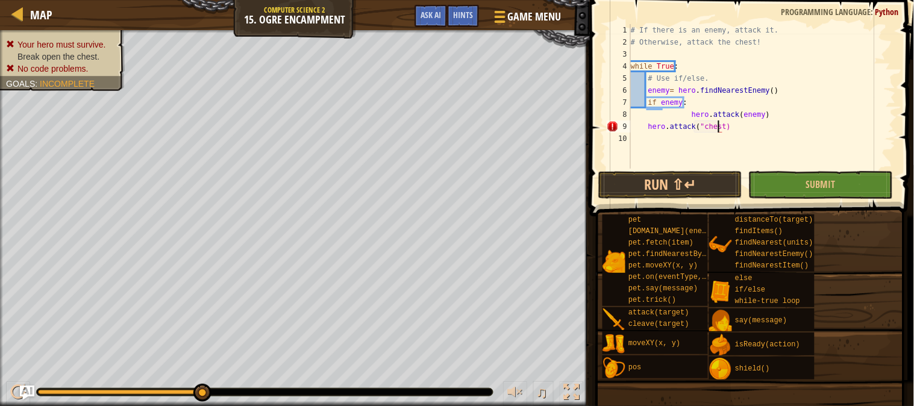
click at [718, 125] on div "# If there is an enemy, attack it. # Otherwise, attack the chest! while True : …" at bounding box center [761, 108] width 267 height 169
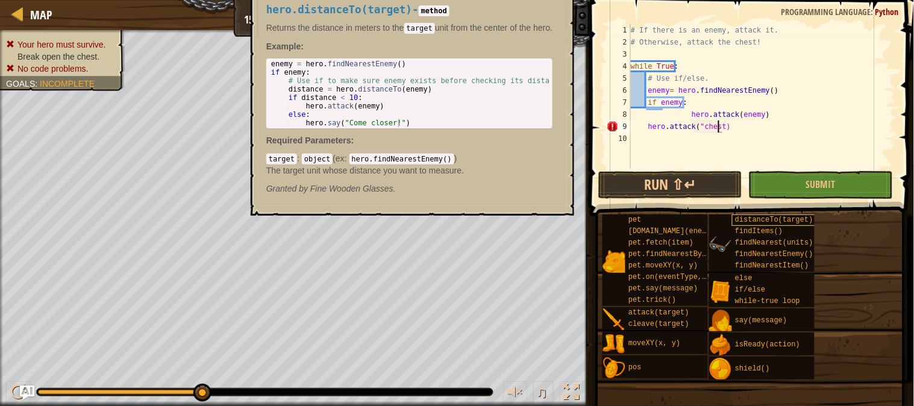
scroll to position [5, 7]
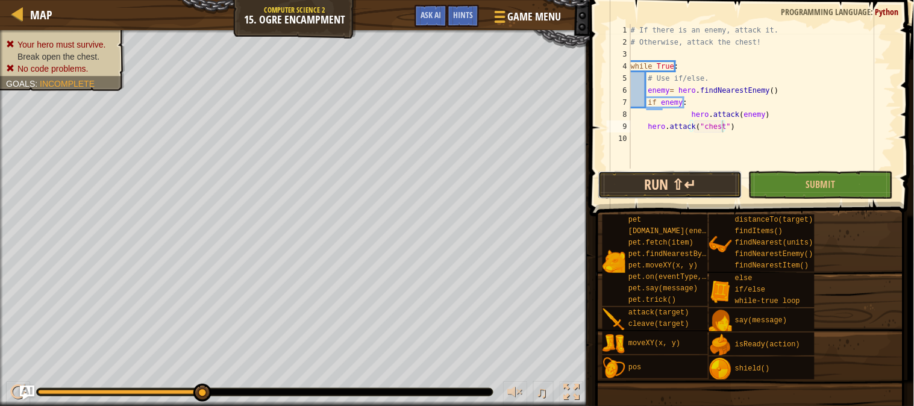
click at [709, 184] on button "Run ⇧↵" at bounding box center [670, 185] width 144 height 28
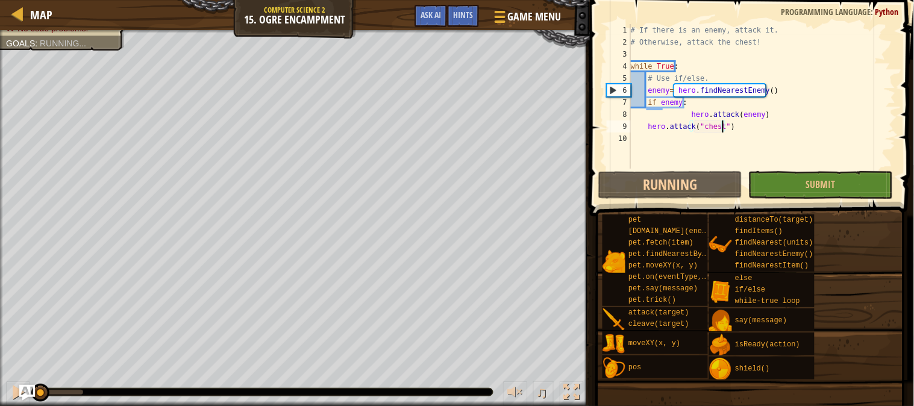
drag, startPoint x: 79, startPoint y: 394, endPoint x: 27, endPoint y: 398, distance: 51.9
click at [27, 365] on div "Map Computer Science 2 15. Ogre Encampment Game Menu Done Hints Ask AI 1 2 3 4 …" at bounding box center [457, 203] width 914 height 406
click at [19, 365] on div at bounding box center [18, 392] width 16 height 16
drag, startPoint x: 116, startPoint y: 392, endPoint x: 18, endPoint y: 373, distance: 99.3
click at [18, 365] on div "♫" at bounding box center [295, 389] width 590 height 36
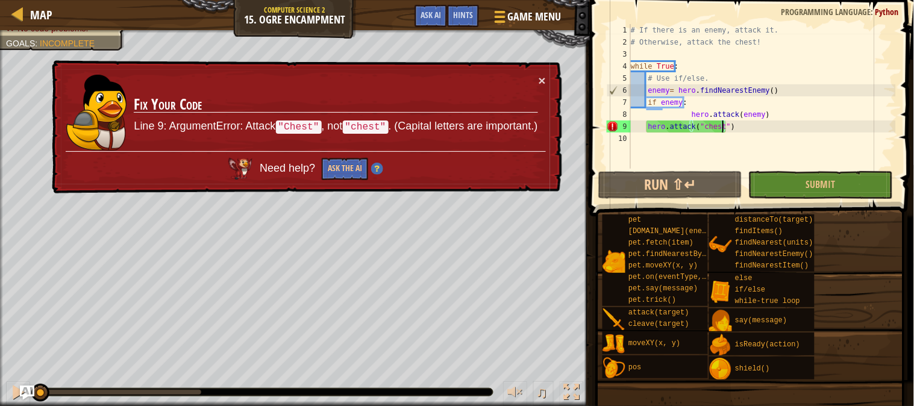
click at [700, 125] on div "# If there is an enemy, attack it. # Otherwise, attack the chest! while True : …" at bounding box center [761, 108] width 267 height 169
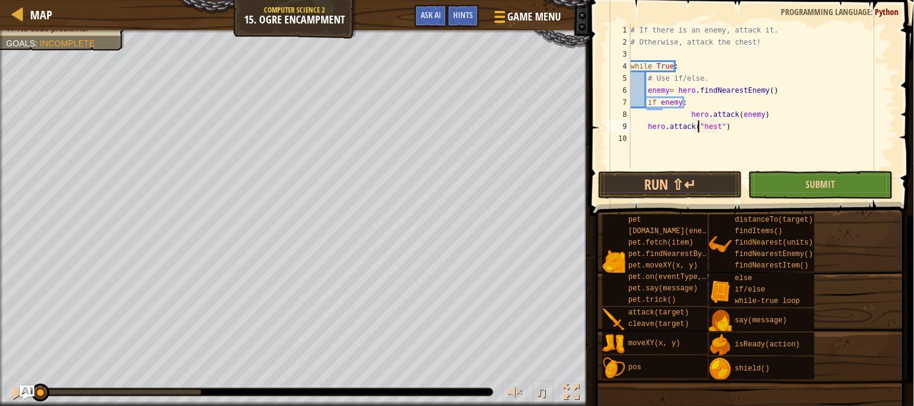
scroll to position [5, 5]
type textarea "hero.attack("Chest")"
click at [673, 175] on button "Run ⇧↵" at bounding box center [670, 185] width 144 height 28
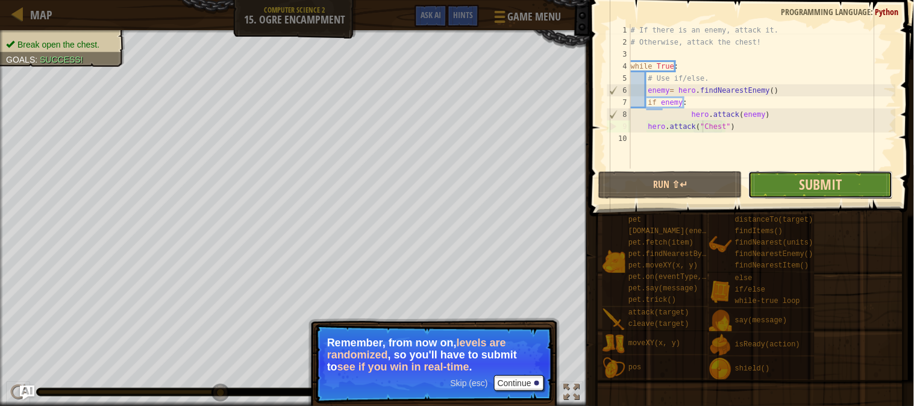
click at [815, 189] on span "Submit" at bounding box center [820, 184] width 43 height 19
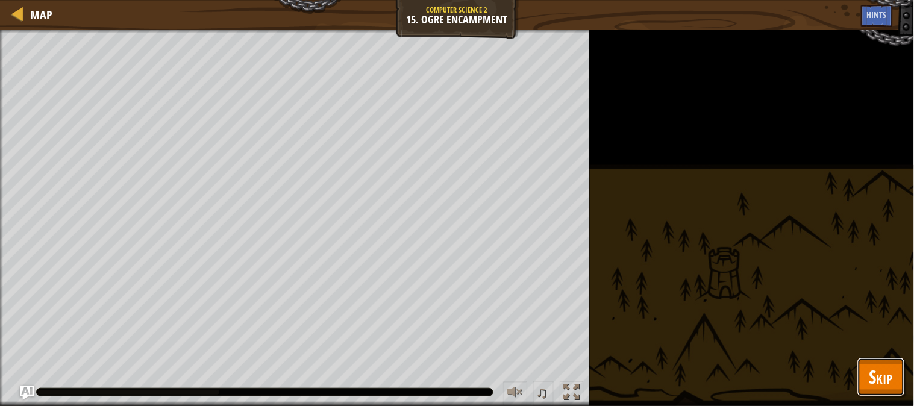
click at [822, 365] on button "Skip" at bounding box center [881, 377] width 48 height 39
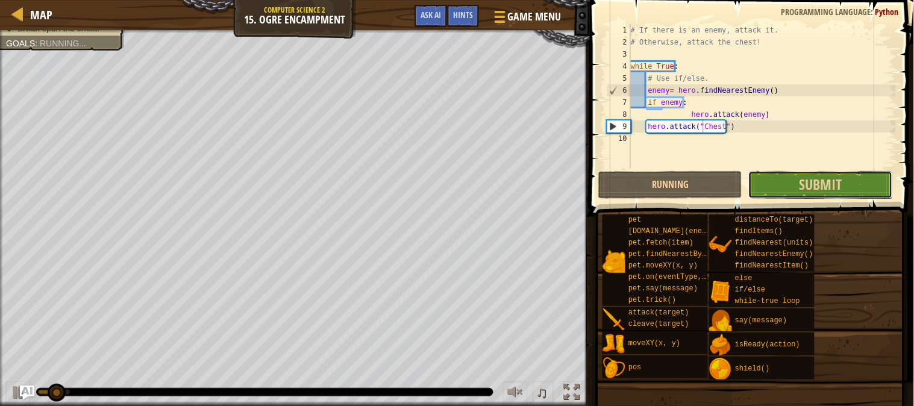
click at [822, 187] on button "Submit" at bounding box center [820, 185] width 144 height 28
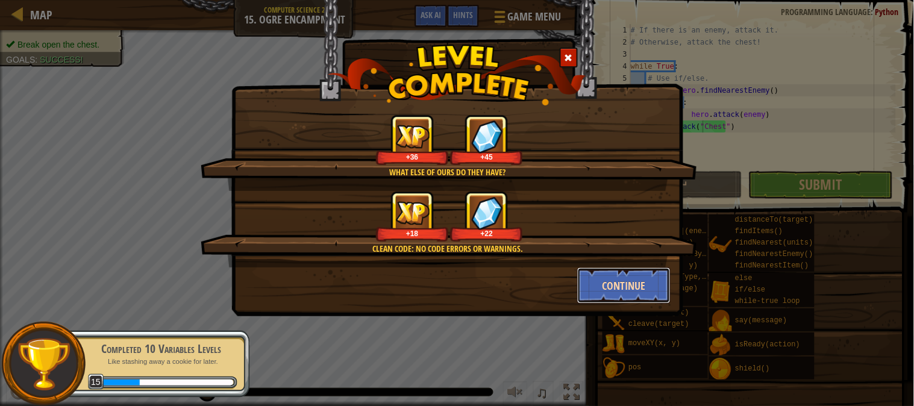
click at [613, 277] on button "Continue" at bounding box center [623, 285] width 93 height 36
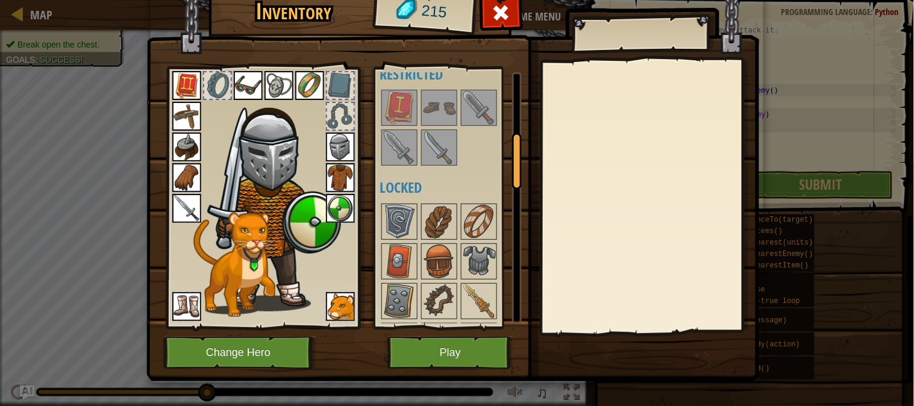
scroll to position [282, 0]
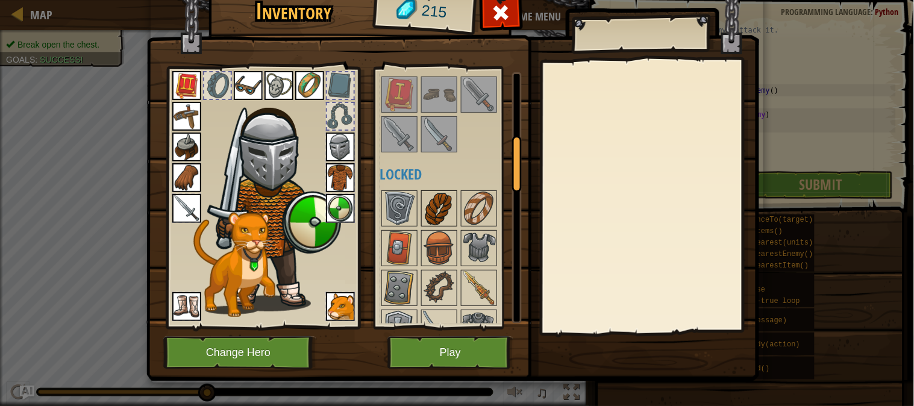
click at [441, 203] on img at bounding box center [439, 209] width 34 height 34
